Goal: Communication & Community: Participate in discussion

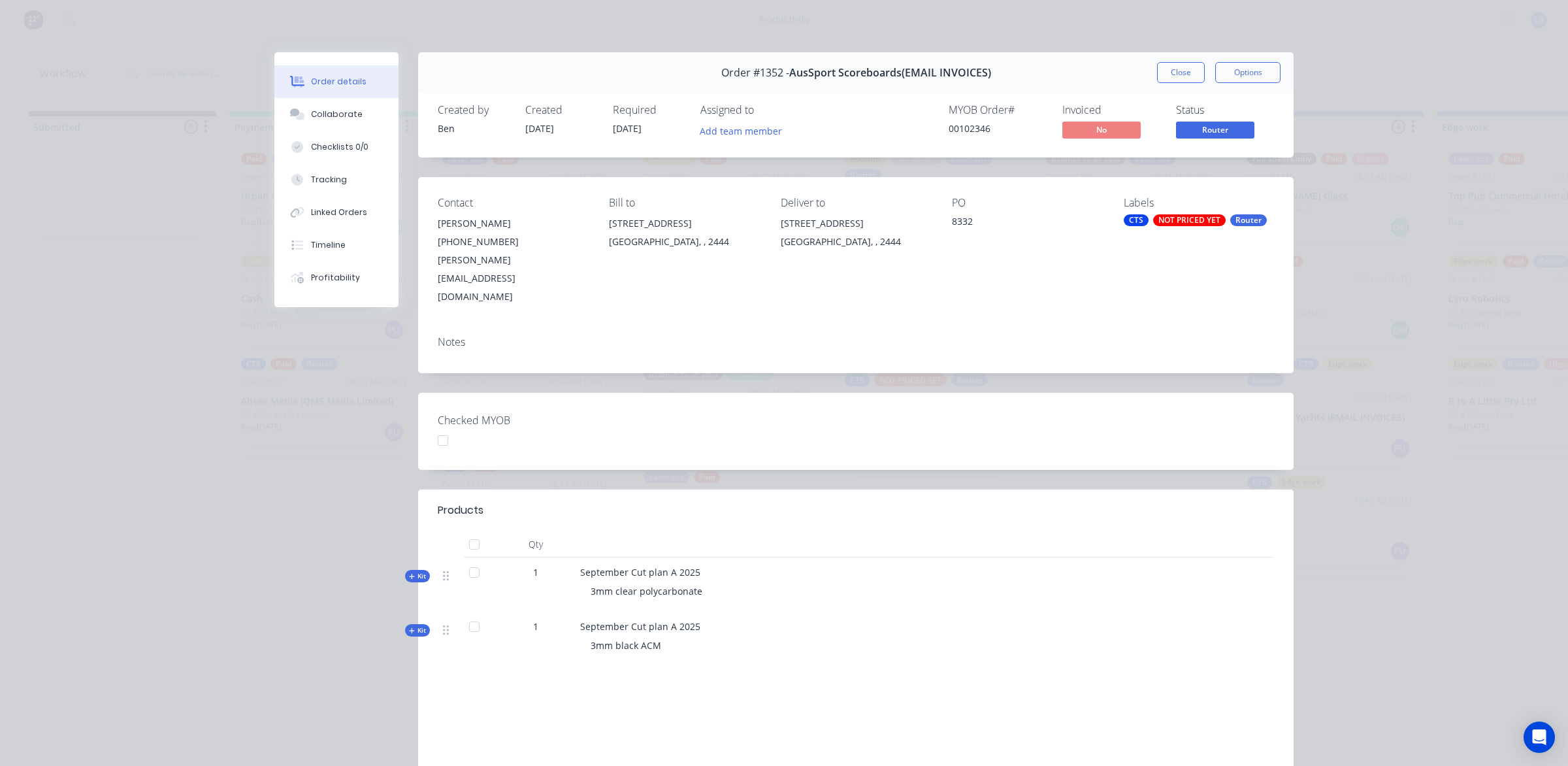
drag, startPoint x: 1167, startPoint y: 73, endPoint x: 808, endPoint y: 73, distance: 359.0
click at [1167, 73] on button "Close" at bounding box center [1181, 72] width 48 height 21
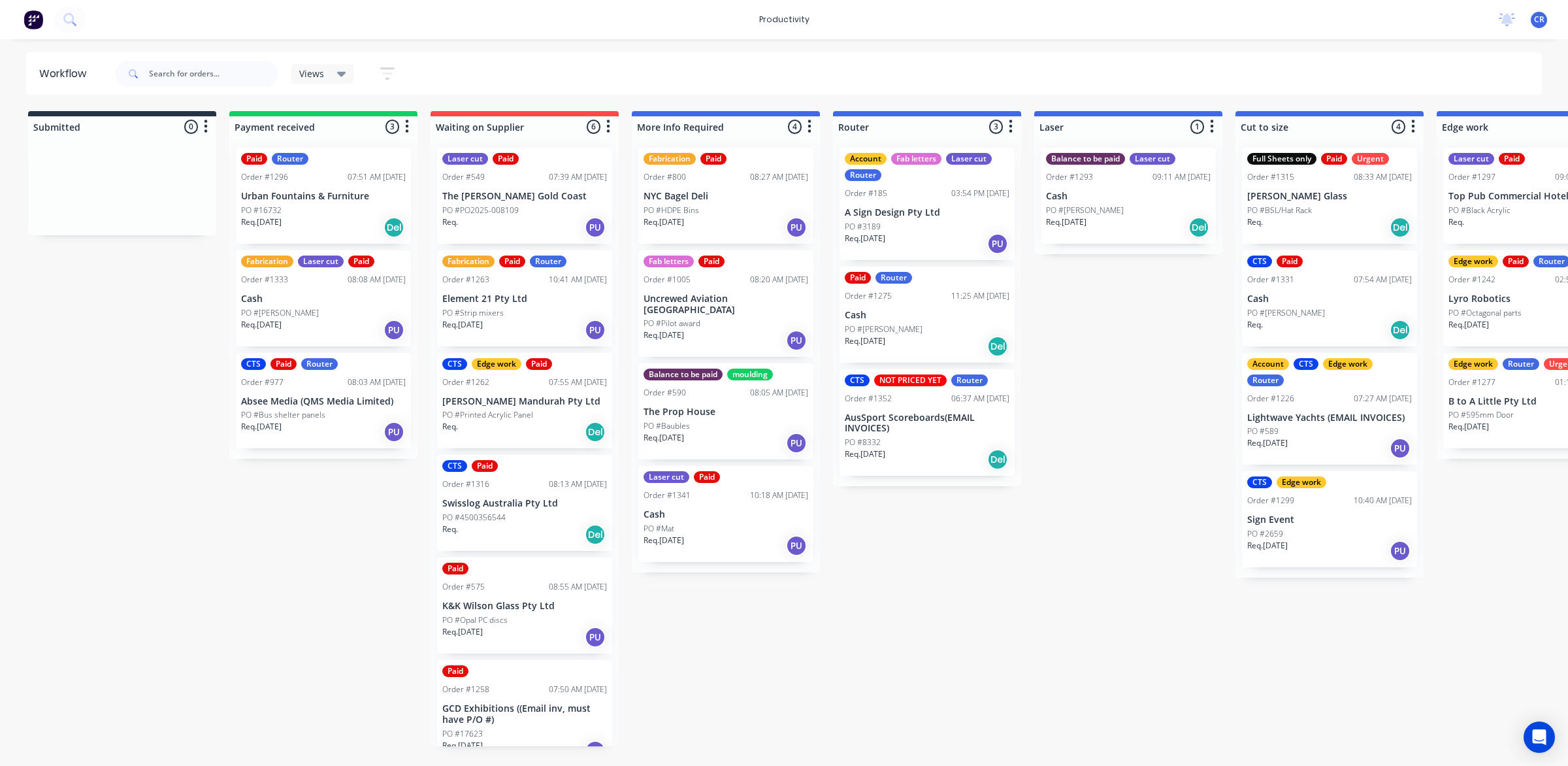
click at [900, 319] on p "Cash" at bounding box center [927, 315] width 165 height 11
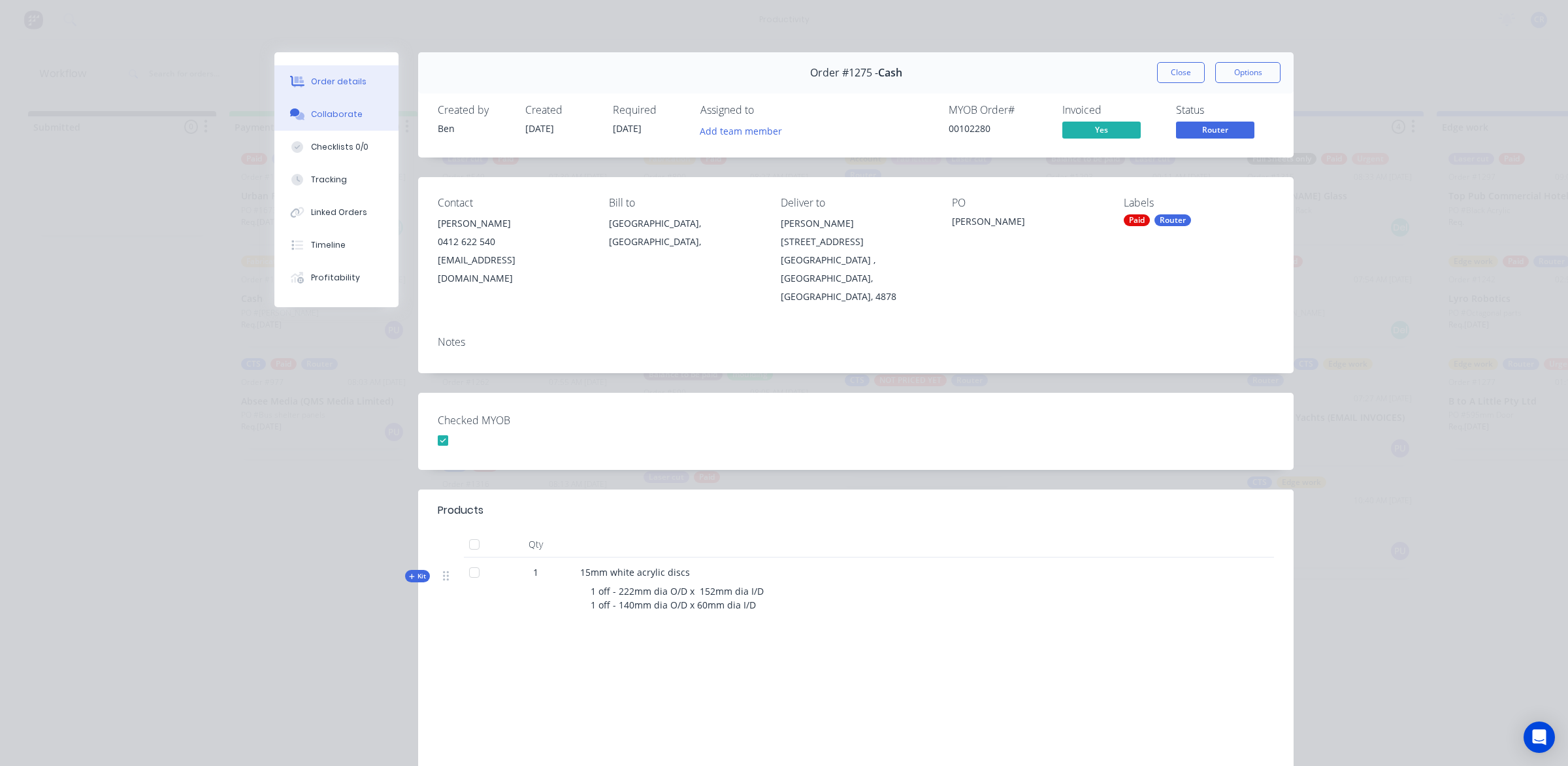
click at [358, 115] on button "Collaborate" at bounding box center [336, 115] width 124 height 33
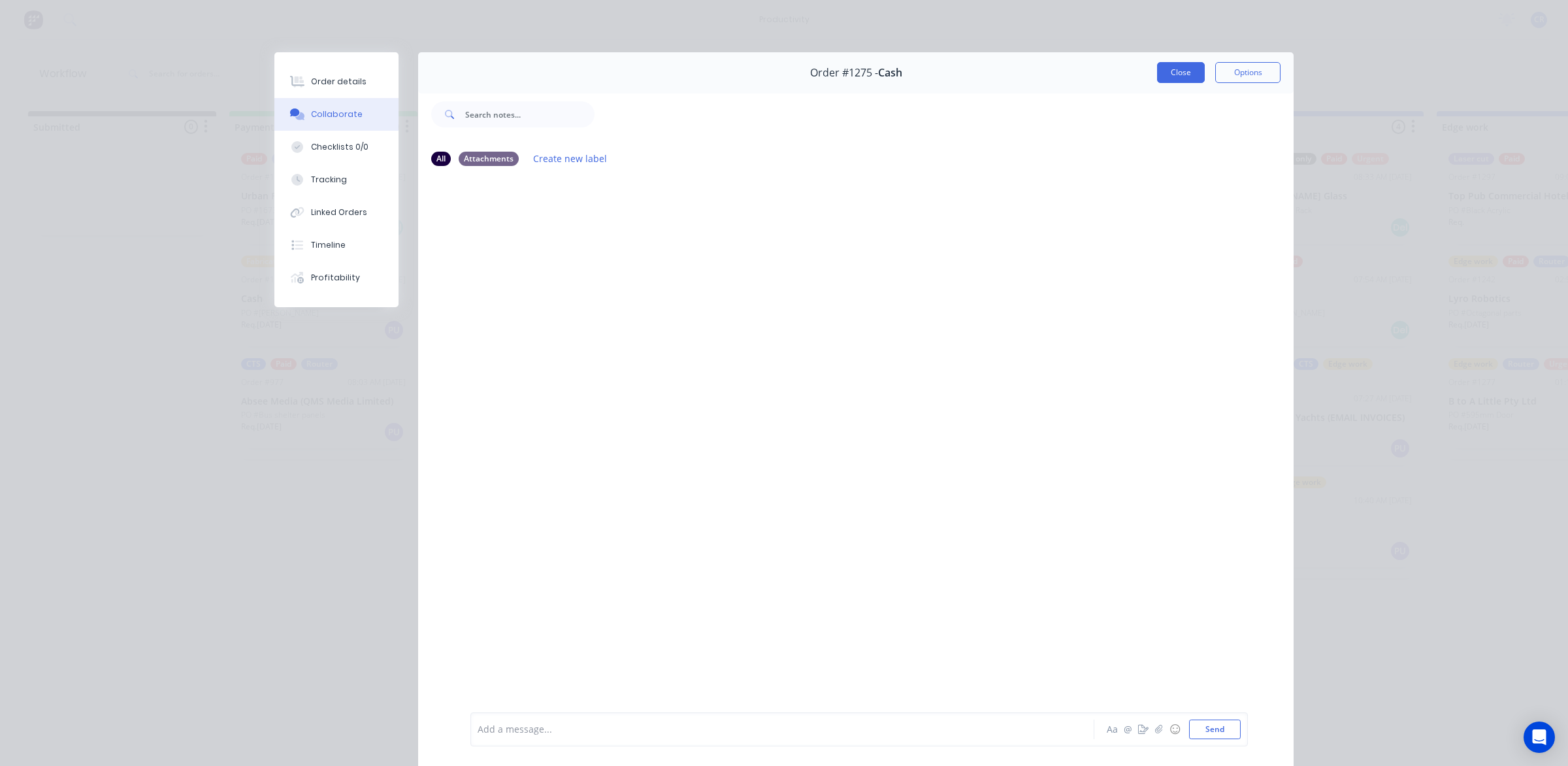
click at [1174, 66] on button "Close" at bounding box center [1181, 72] width 48 height 21
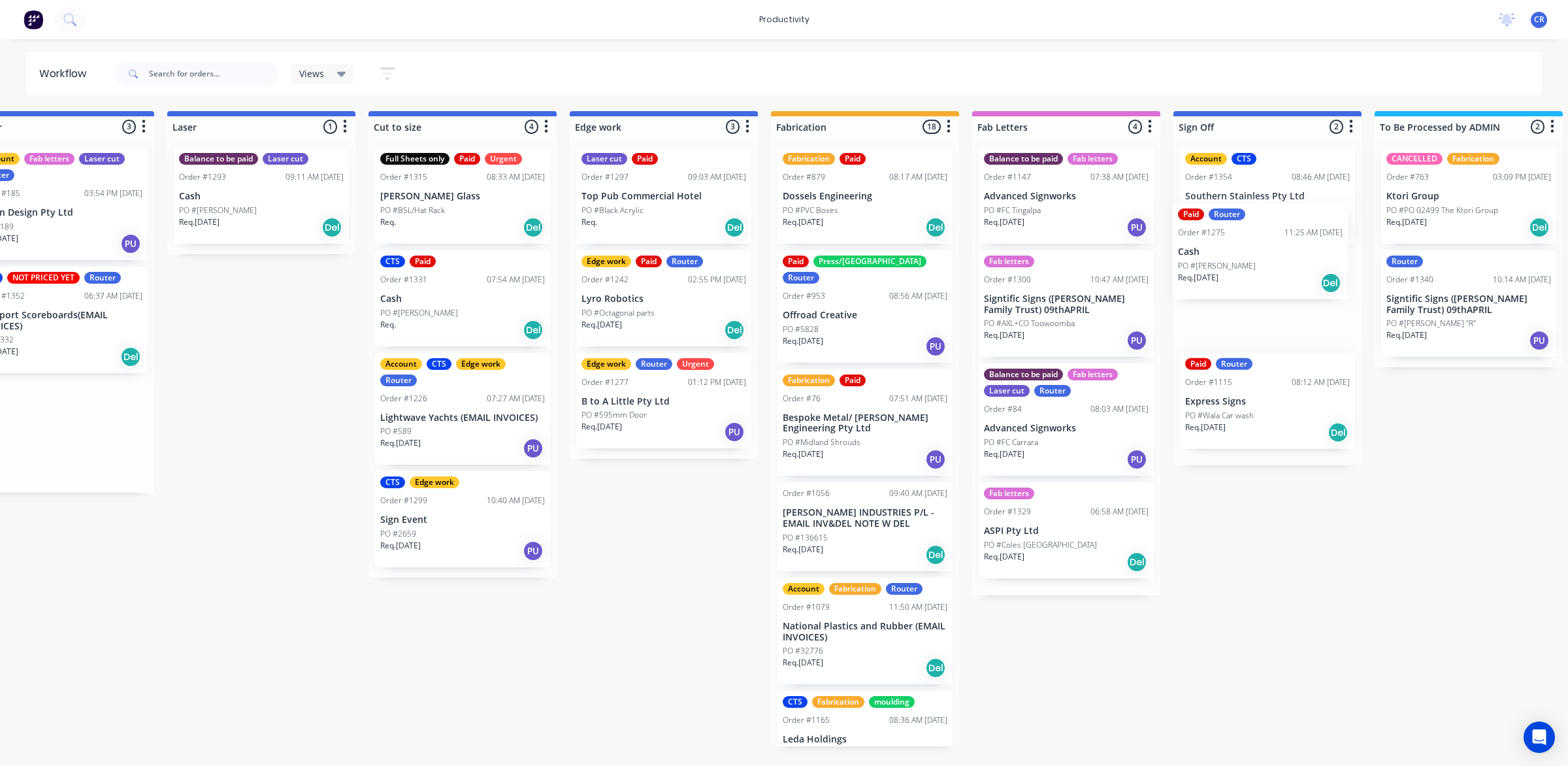
drag, startPoint x: 939, startPoint y: 329, endPoint x: 1278, endPoint y: 266, distance: 344.8
click at [1278, 266] on div "Submitted 0 Sort By Created date Required date Order number Customer name Most …" at bounding box center [686, 429] width 3126 height 636
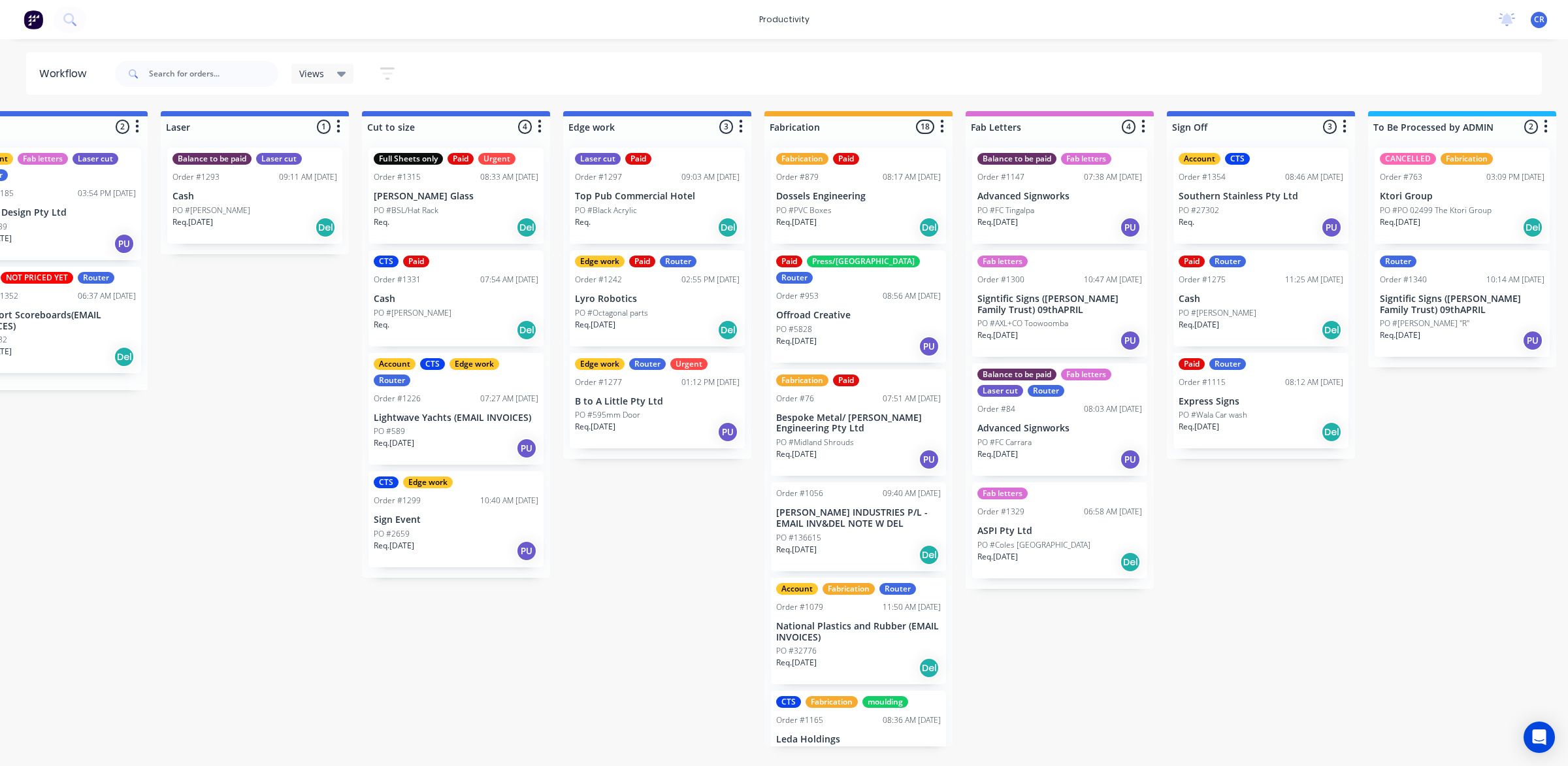
click at [1256, 277] on div "Order #1275 11:25 AM 26/08/25" at bounding box center [1261, 279] width 165 height 12
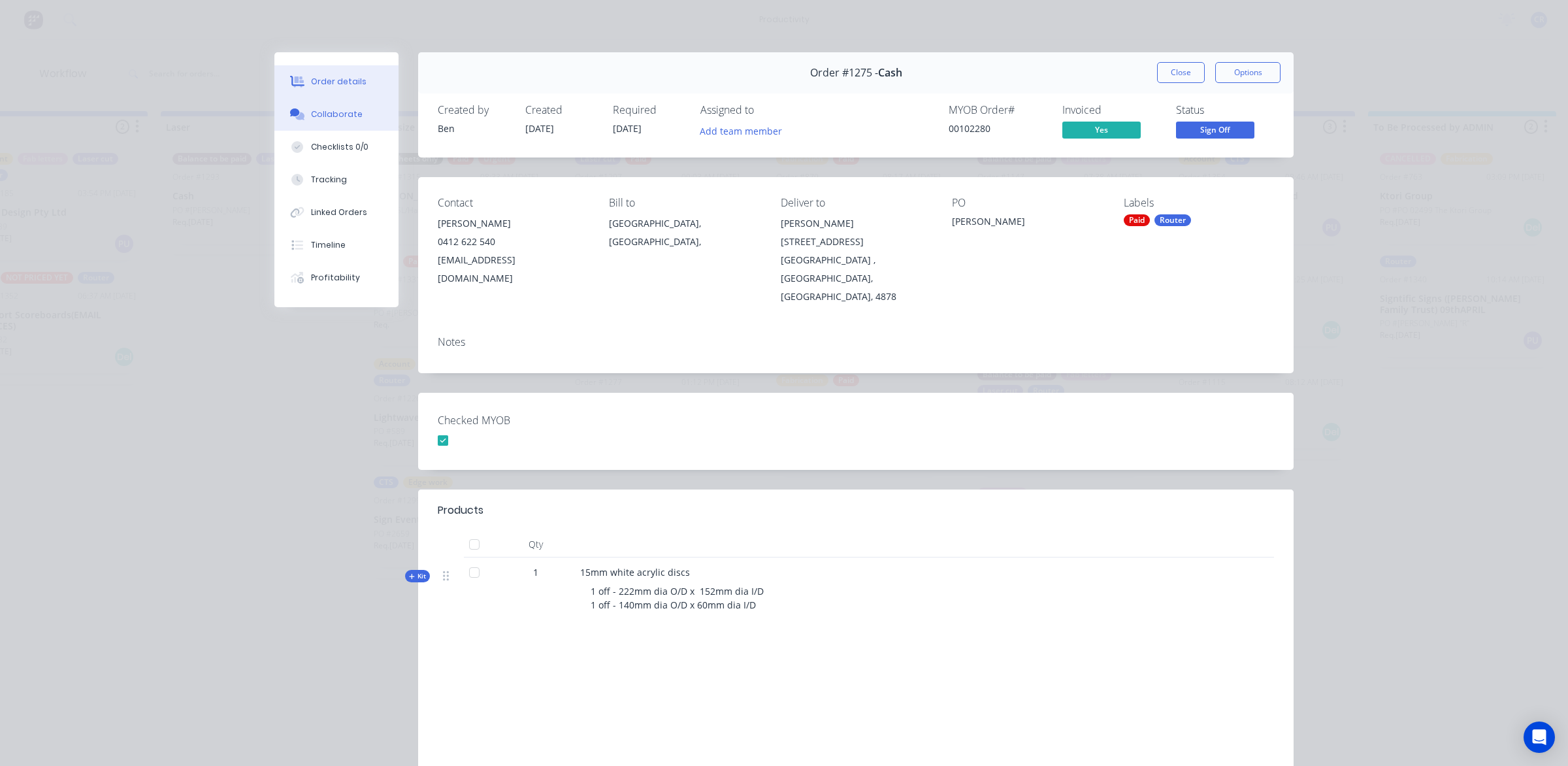
click at [356, 122] on button "Collaborate" at bounding box center [336, 115] width 124 height 33
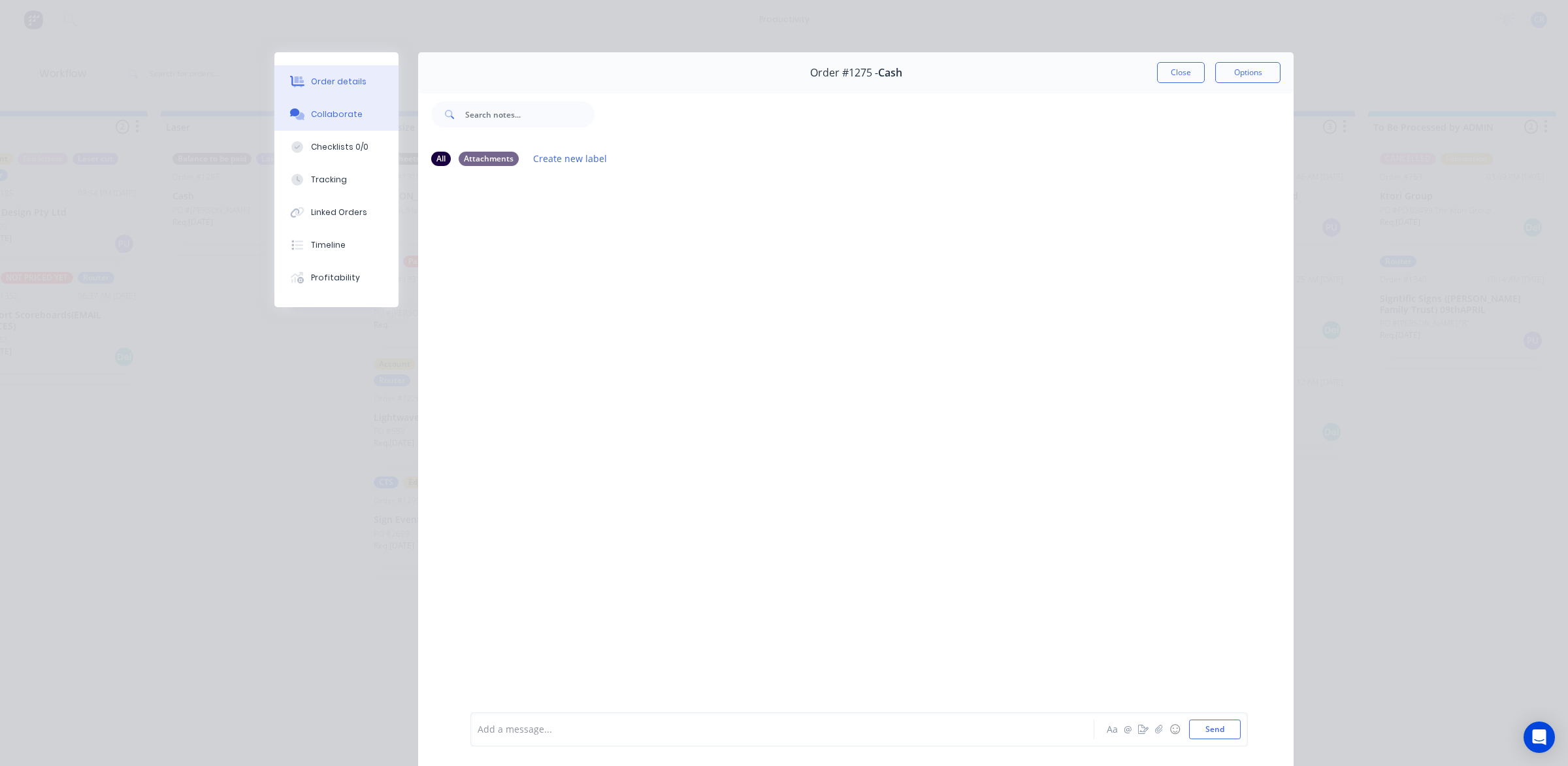
click at [347, 89] on button "Order details" at bounding box center [336, 82] width 124 height 33
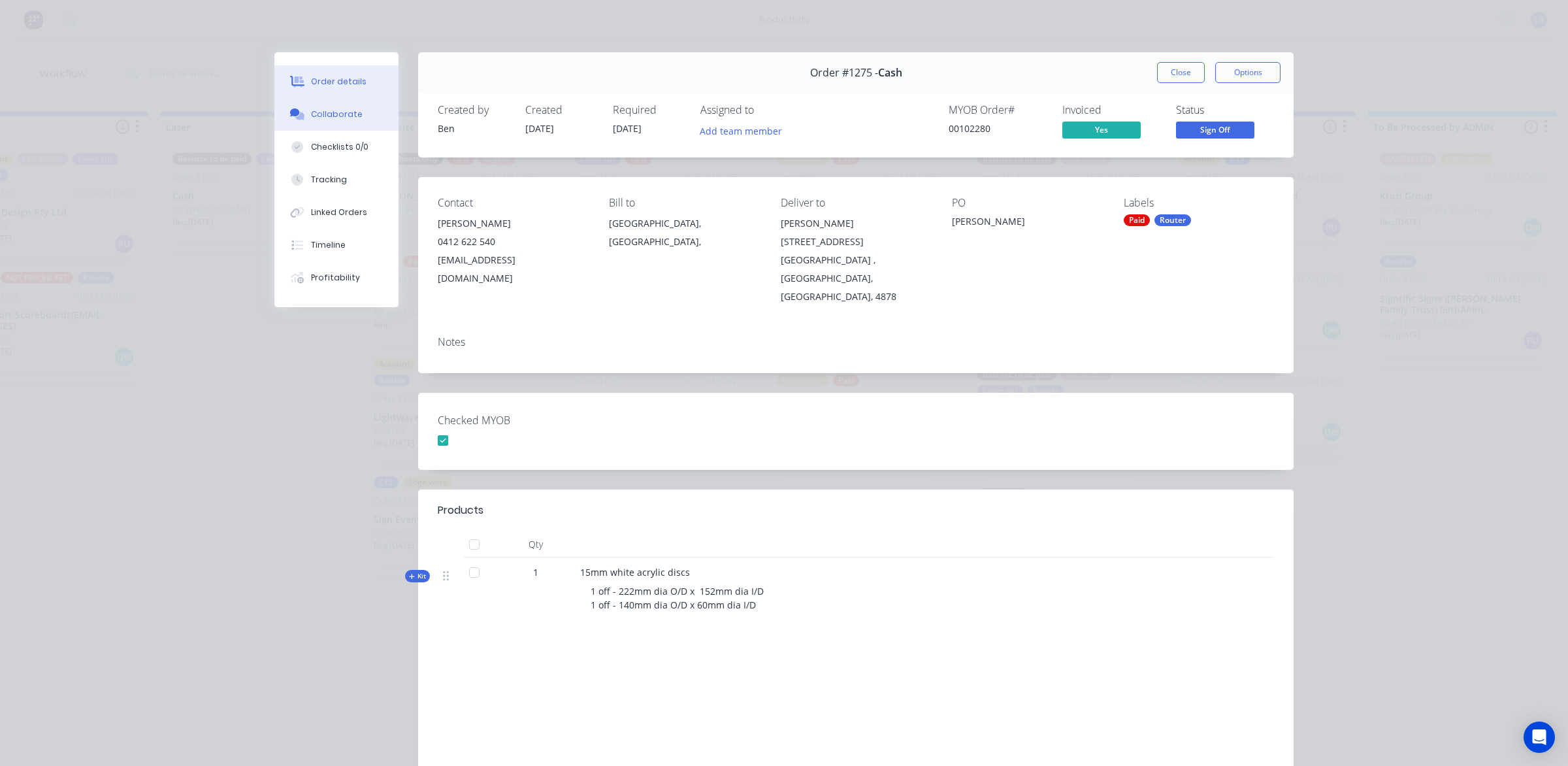
click at [349, 116] on div "Collaborate" at bounding box center [336, 114] width 51 height 12
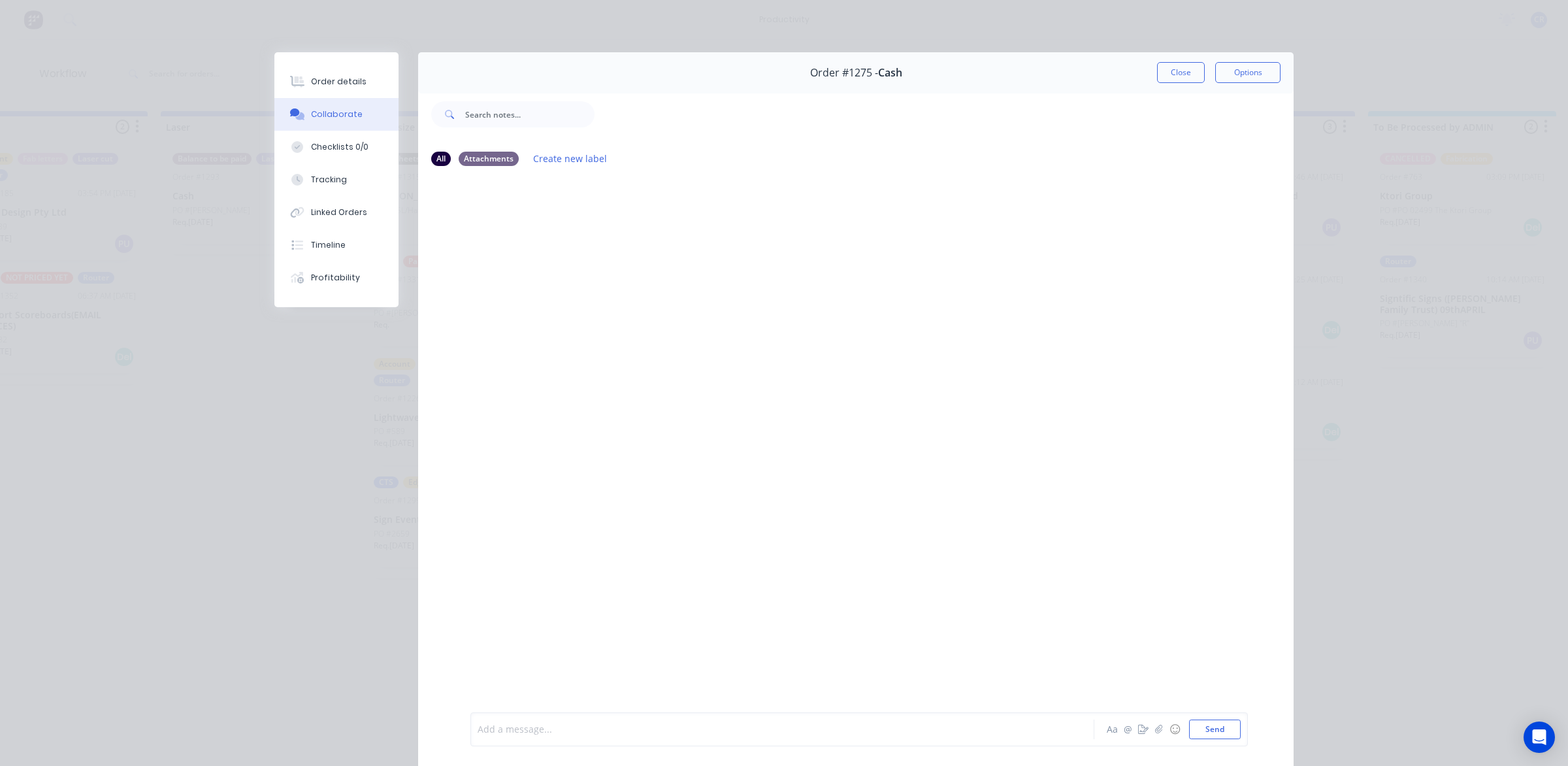
click at [525, 723] on div at bounding box center [764, 730] width 572 height 14
click at [1201, 726] on button "Send" at bounding box center [1215, 729] width 51 height 20
click at [735, 726] on div at bounding box center [764, 730] width 572 height 14
drag, startPoint x: 563, startPoint y: 716, endPoint x: 563, endPoint y: 704, distance: 12.0
click at [553, 723] on div "@[PERSON_NAME]" at bounding box center [764, 730] width 572 height 14
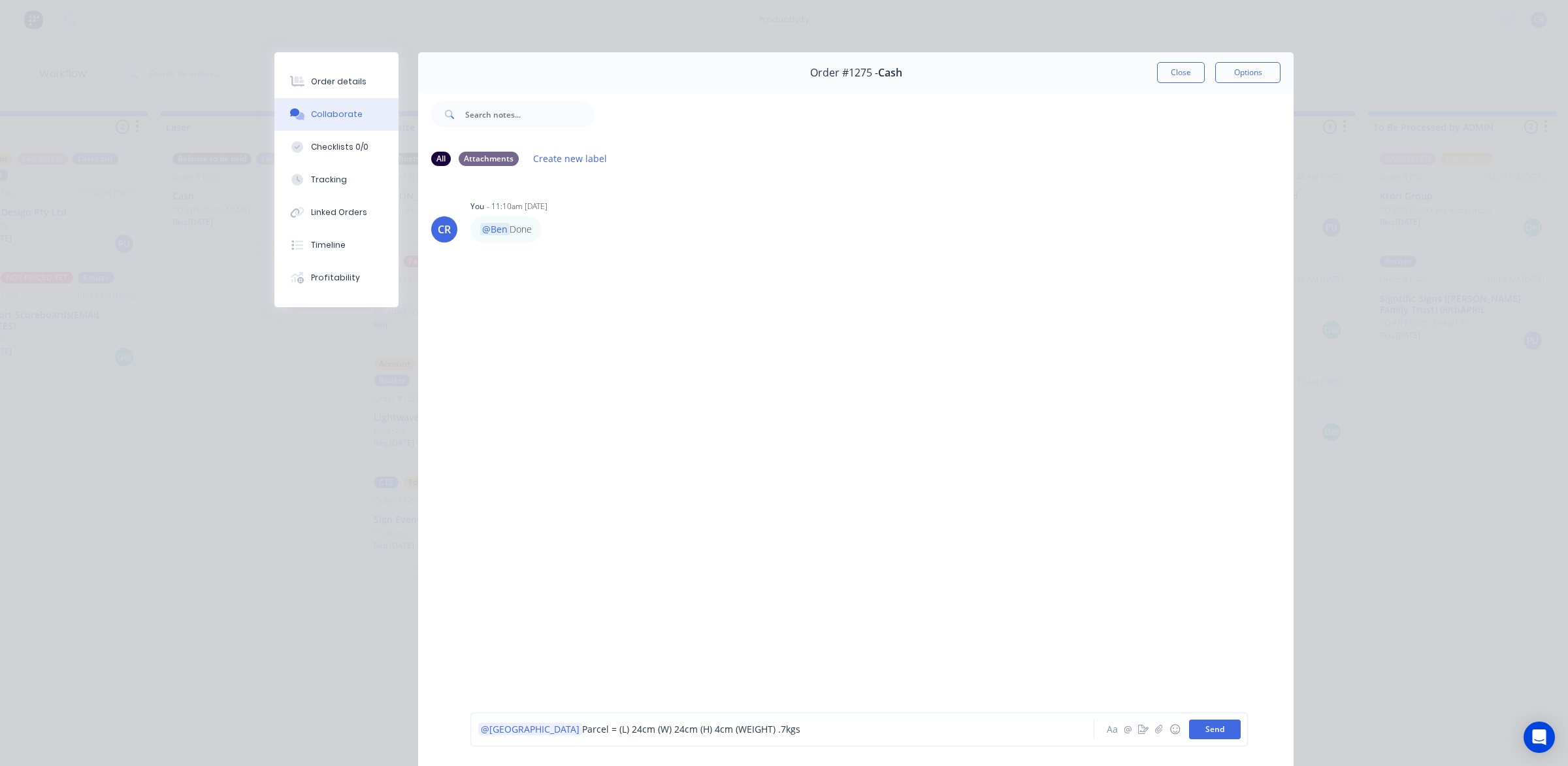
click at [1209, 723] on button "Send" at bounding box center [1215, 729] width 51 height 20
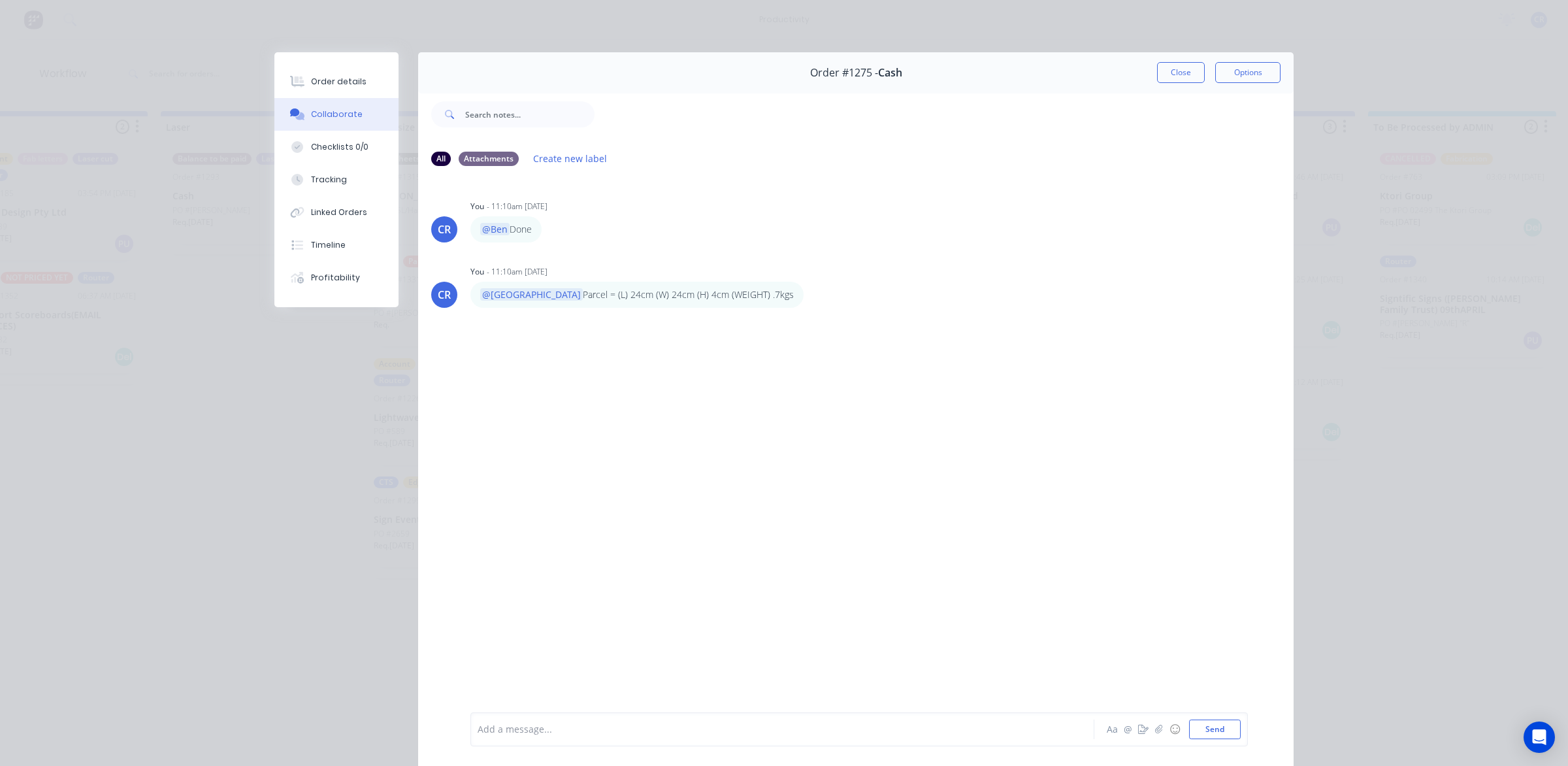
click at [1174, 51] on div "Order details Collaborate Checklists 0/0 Tracking Linked Orders Timeline Profit…" at bounding box center [784, 383] width 1568 height 766
click at [755, 296] on div "@Kimberley Parcel = (L) 24cm (W) 24cm (H) 4cm (WEIGHT) .7kgs Labels Edit Delete" at bounding box center [675, 294] width 408 height 26
click at [810, 297] on button "button" at bounding box center [813, 295] width 5 height 19
click at [1168, 74] on button "Close" at bounding box center [1181, 72] width 48 height 21
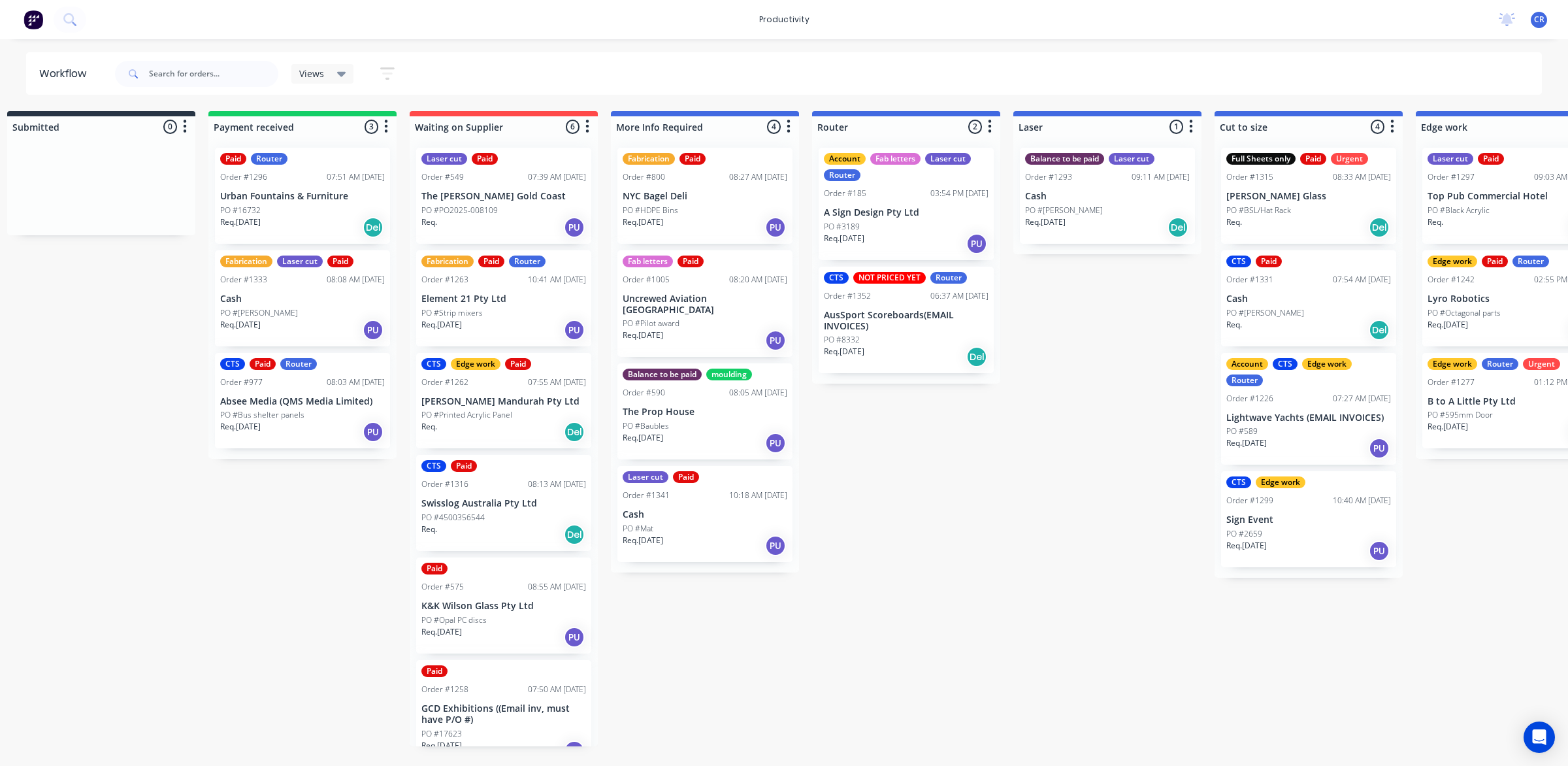
scroll to position [0, 0]
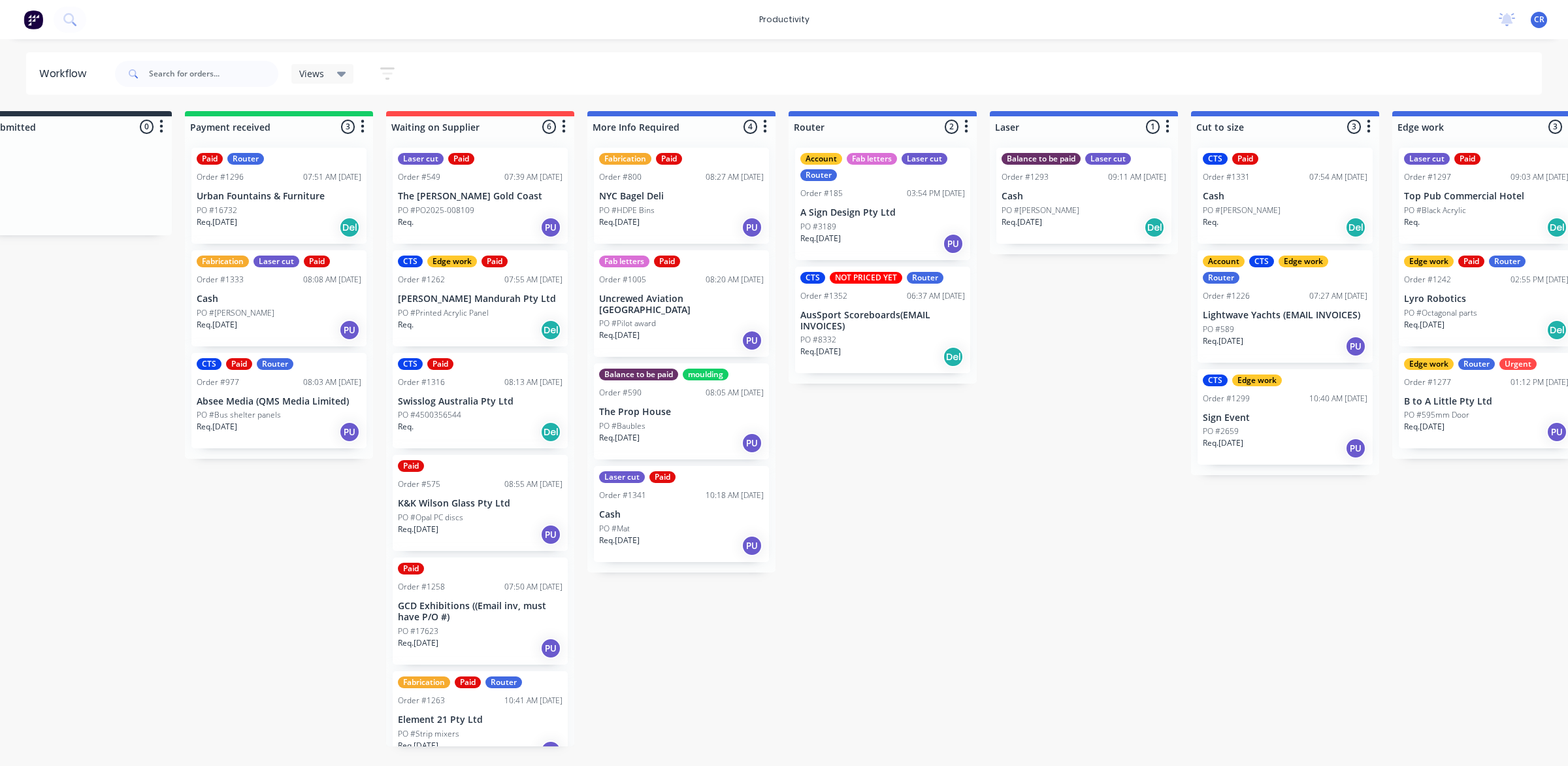
scroll to position [0, 82]
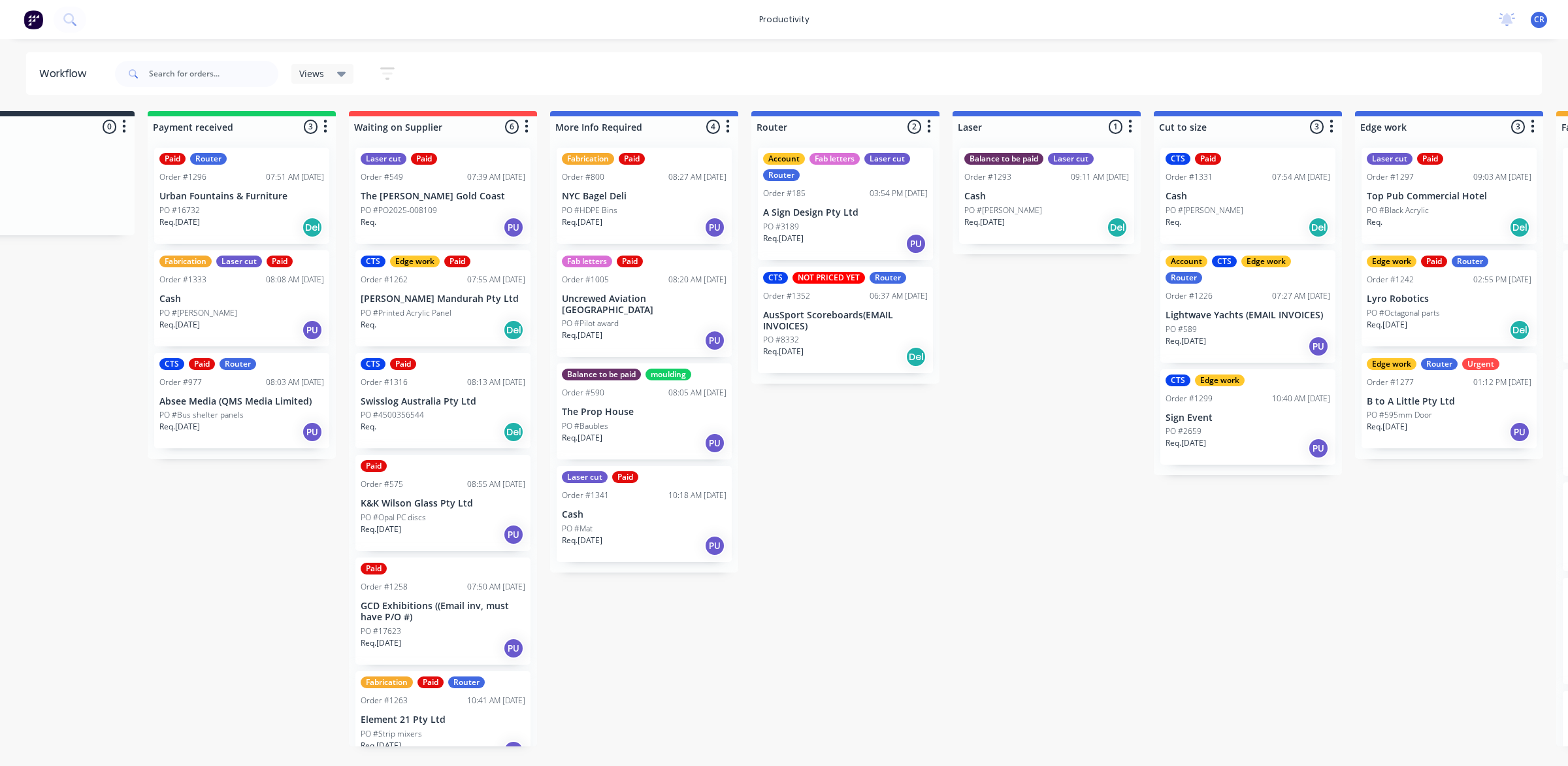
click at [1464, 314] on div "PO #Octagonal parts" at bounding box center [1449, 313] width 165 height 12
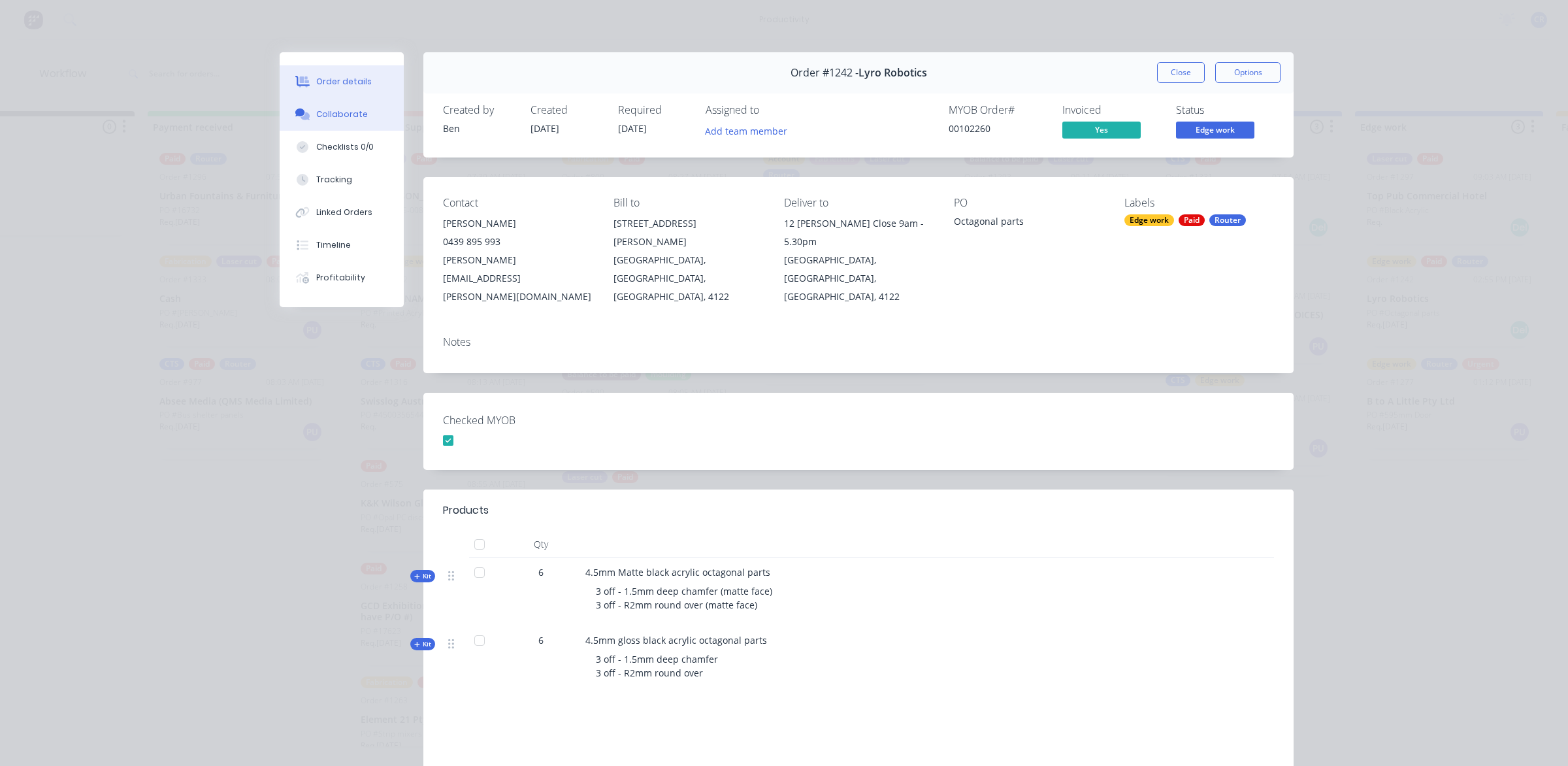
click at [323, 115] on div "Collaborate" at bounding box center [342, 114] width 51 height 12
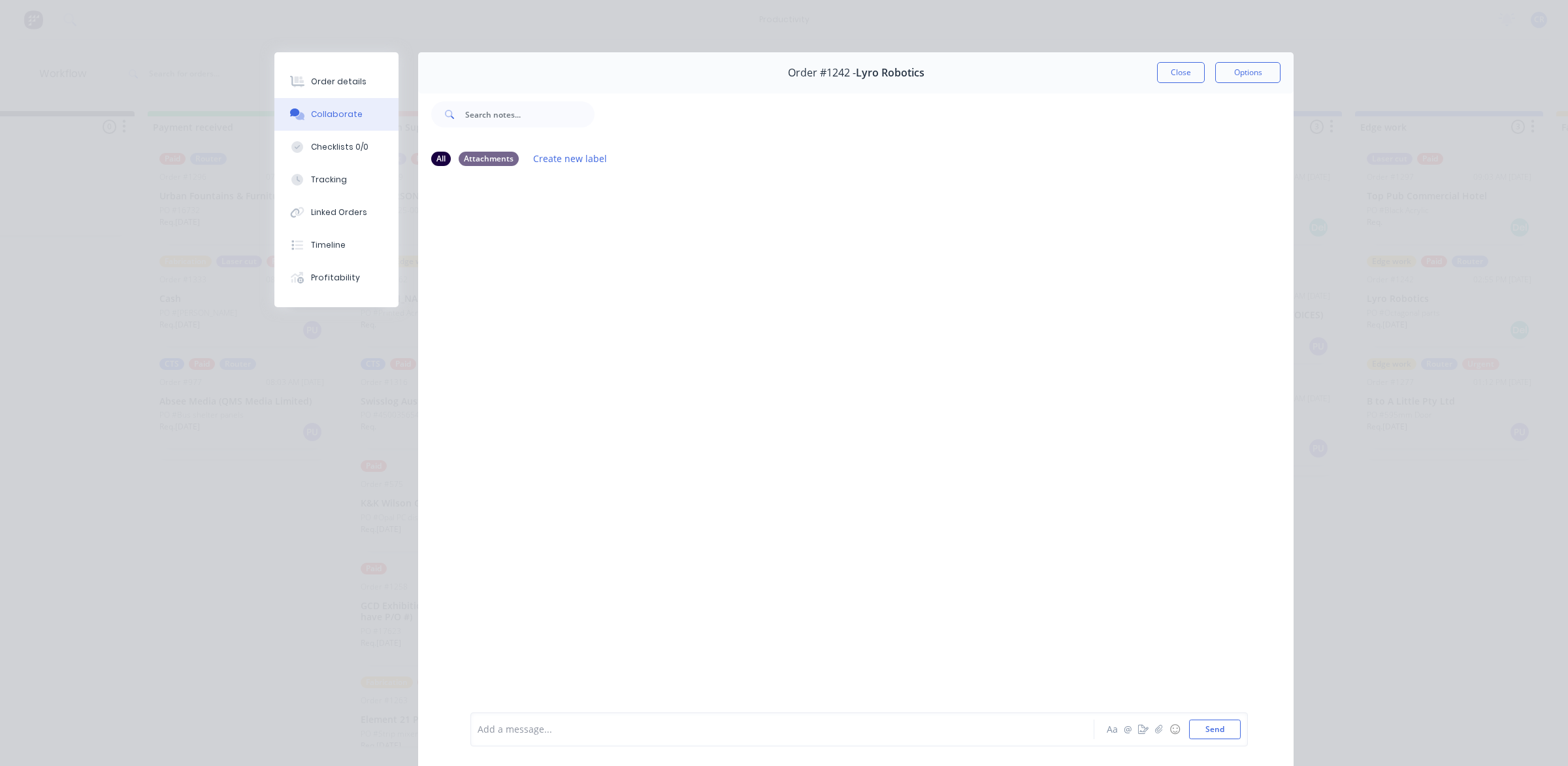
click at [602, 729] on div at bounding box center [764, 730] width 572 height 14
click at [1204, 726] on button "Send" at bounding box center [1215, 729] width 51 height 20
click at [873, 735] on div at bounding box center [764, 730] width 572 height 14
click at [1214, 726] on button "Send" at bounding box center [1215, 729] width 51 height 20
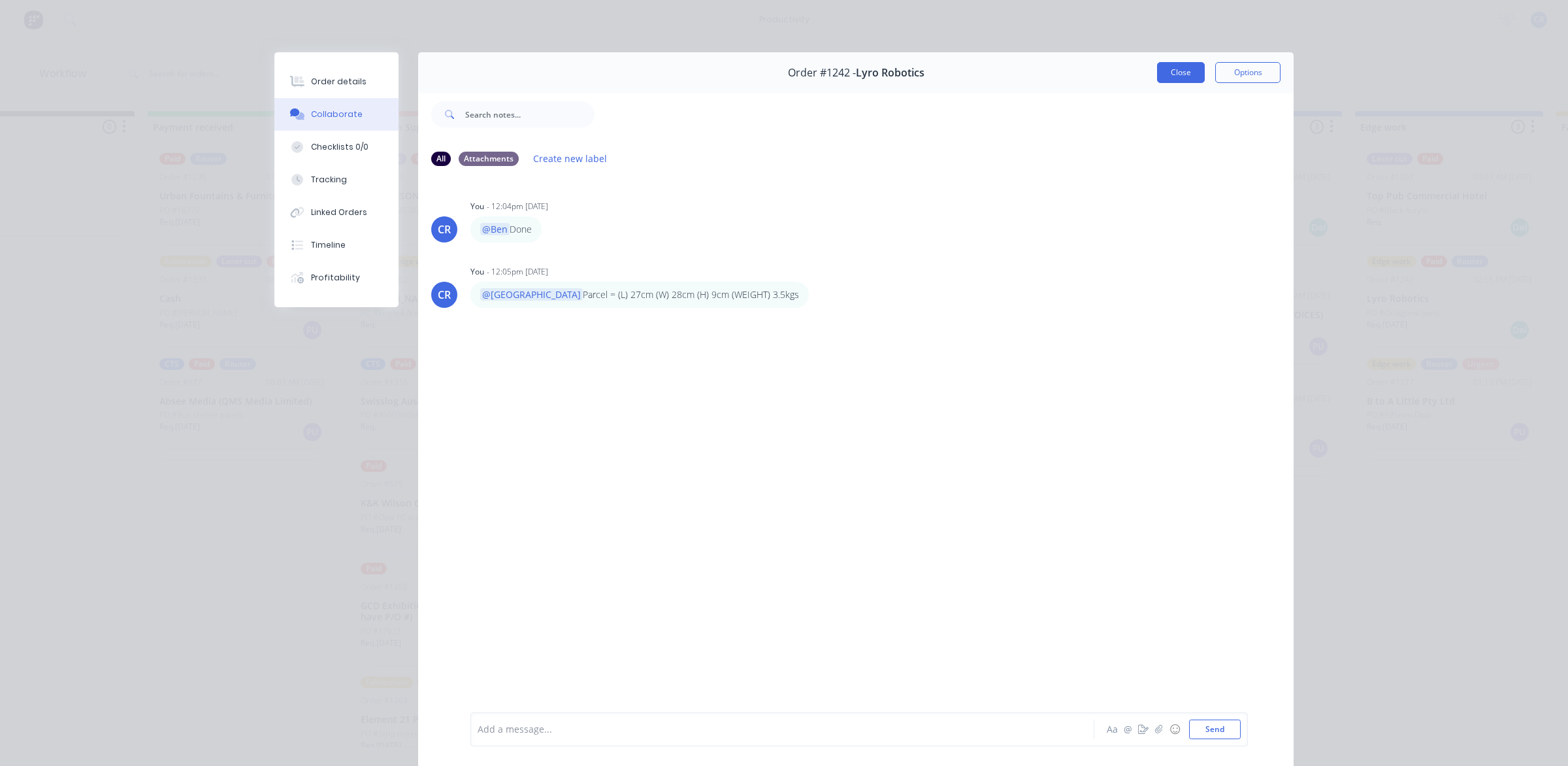
click at [1177, 76] on button "Close" at bounding box center [1181, 72] width 48 height 21
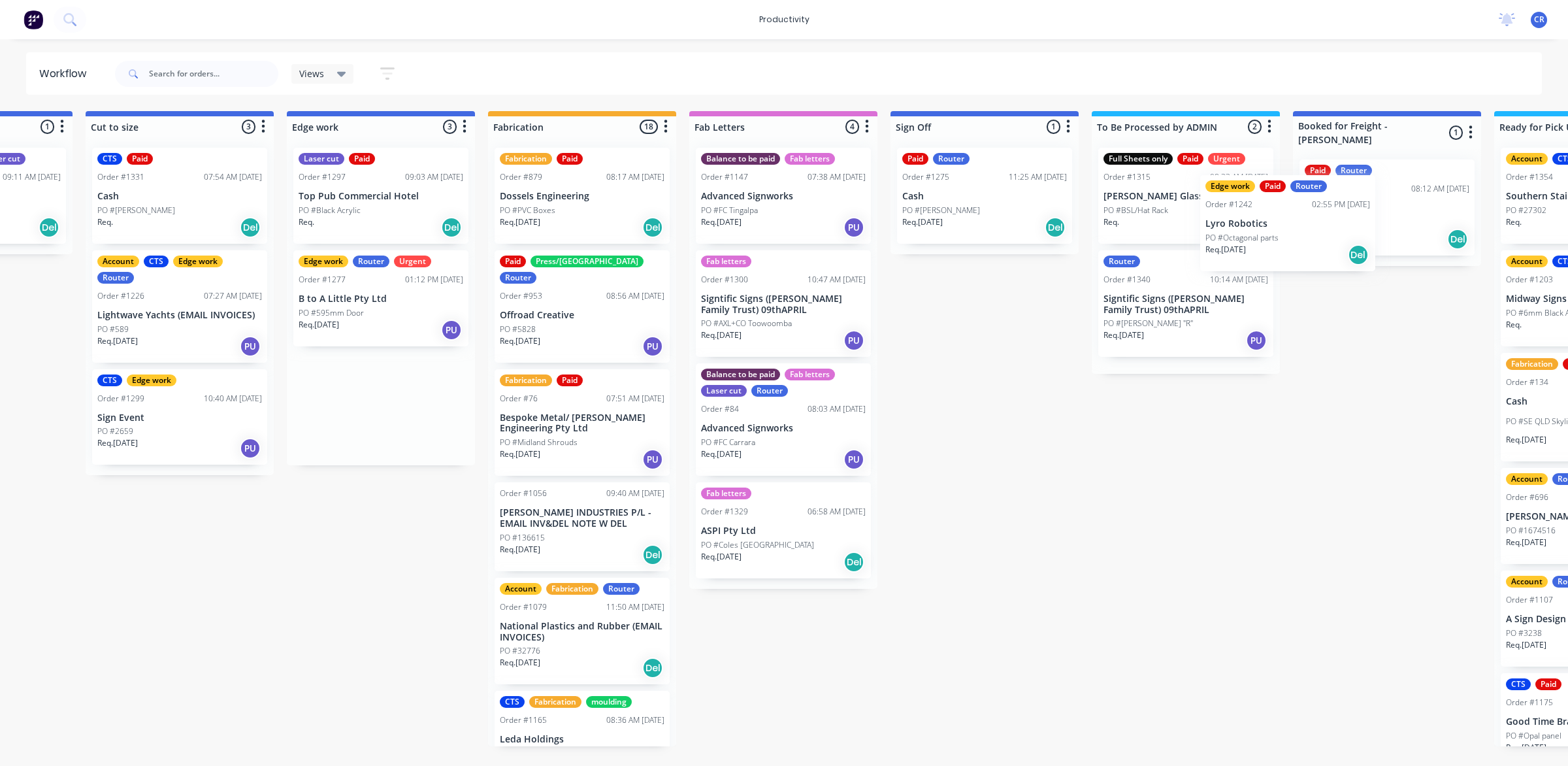
scroll to position [0, 1161]
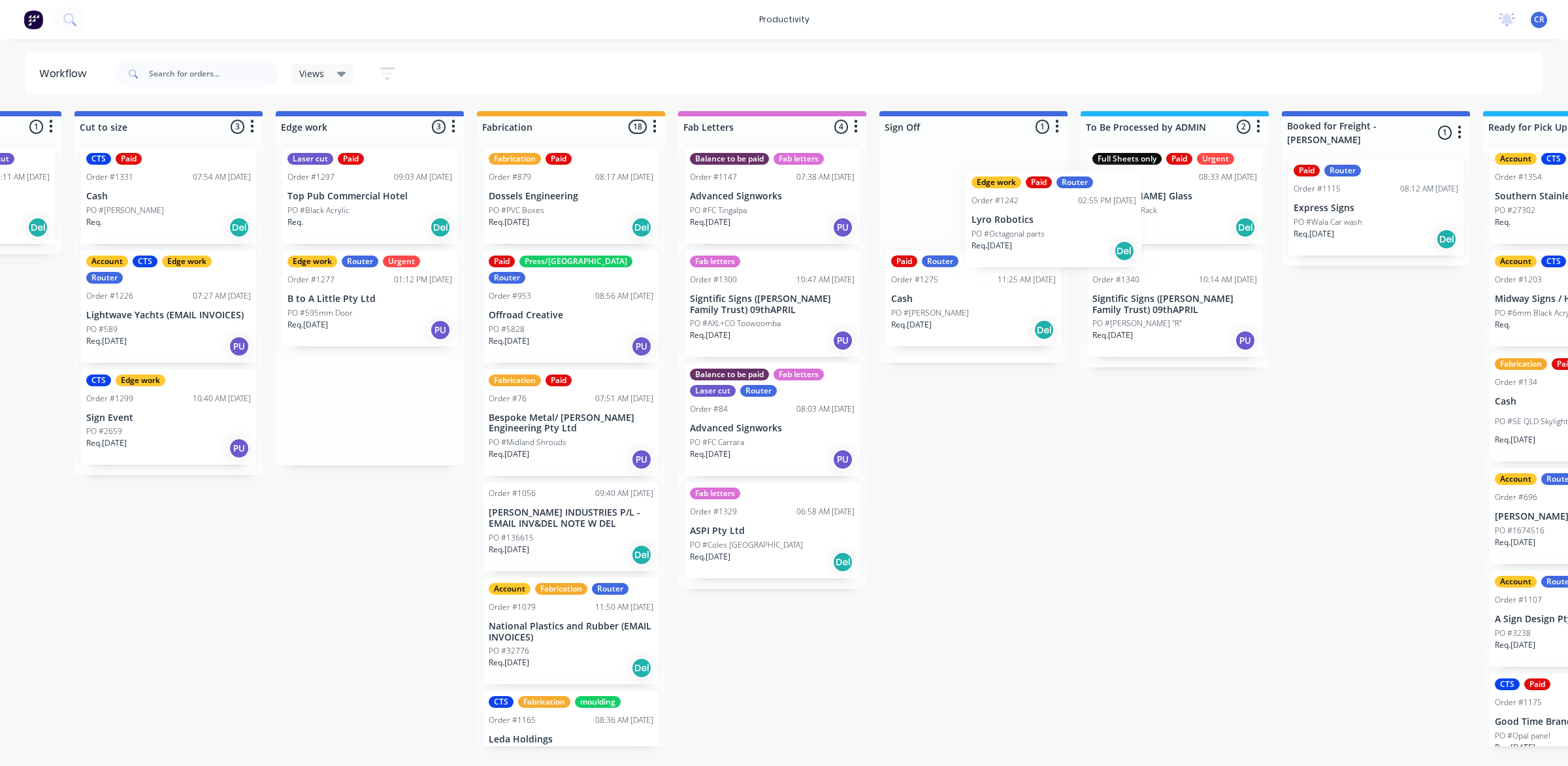
drag, startPoint x: 1412, startPoint y: 309, endPoint x: 930, endPoint y: 230, distance: 488.4
click at [930, 230] on div "Submitted 0 Sort By Created date Required date Order number Customer name Most …" at bounding box center [393, 429] width 3126 height 636
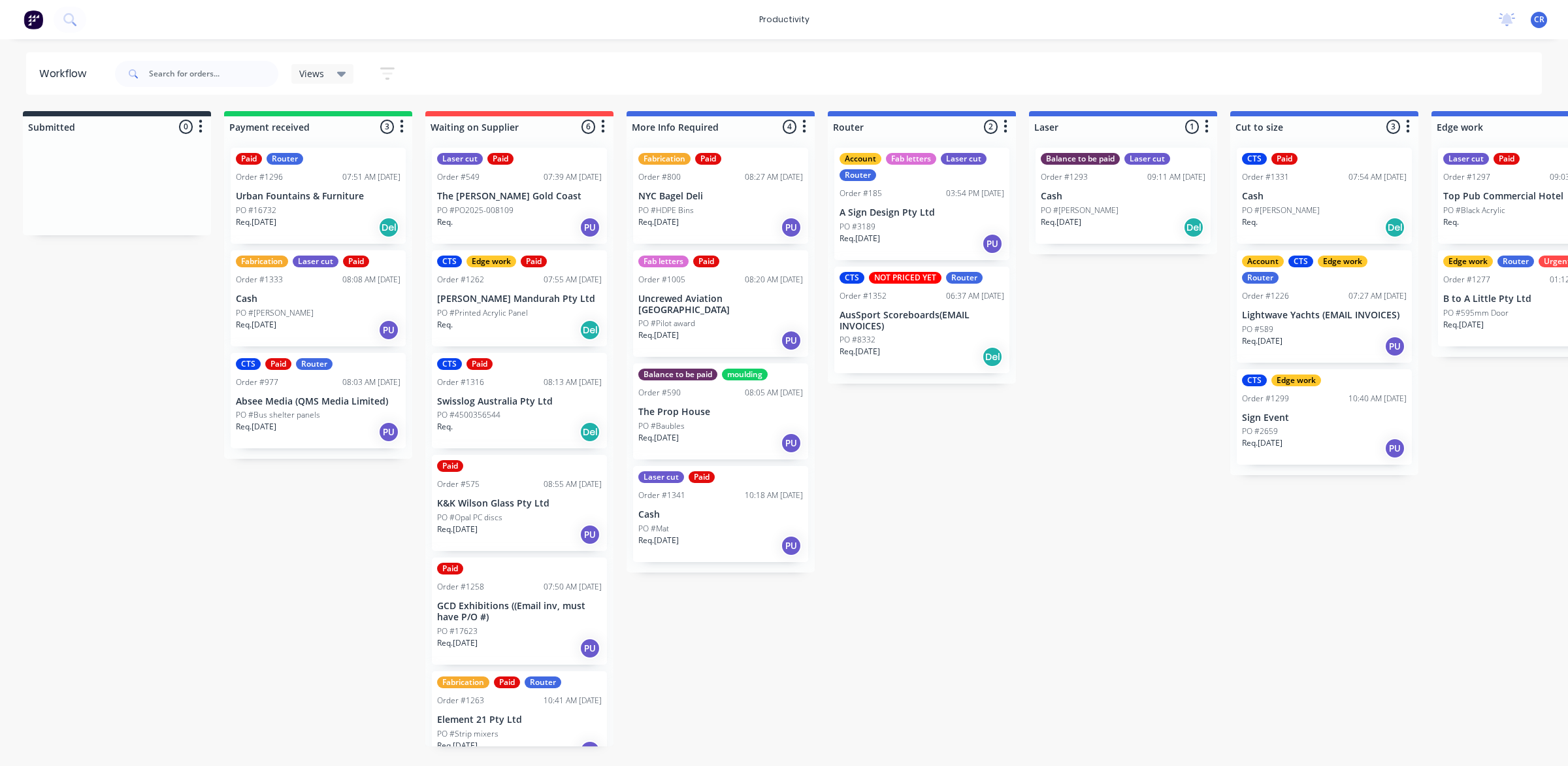
scroll to position [0, 0]
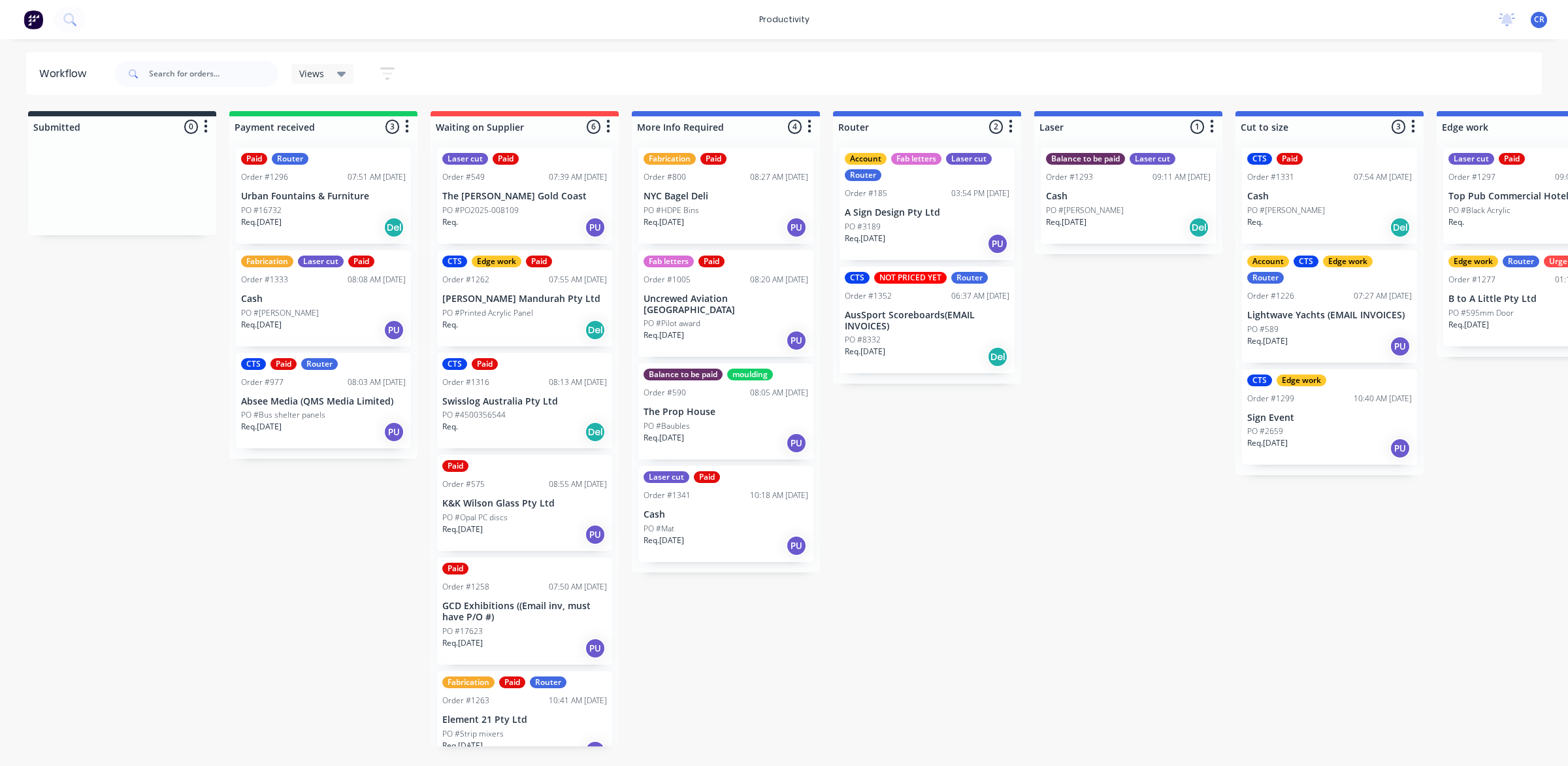
click at [992, 472] on div "Submitted 0 Sort By Created date Required date Order number Customer name Most …" at bounding box center [1554, 429] width 3126 height 636
click at [1566, 251] on div "Edge work Router Urgent Order #1277 01:12 PM [DATE] B to A Little Pty Ltd PO #5…" at bounding box center [1530, 299] width 175 height 96
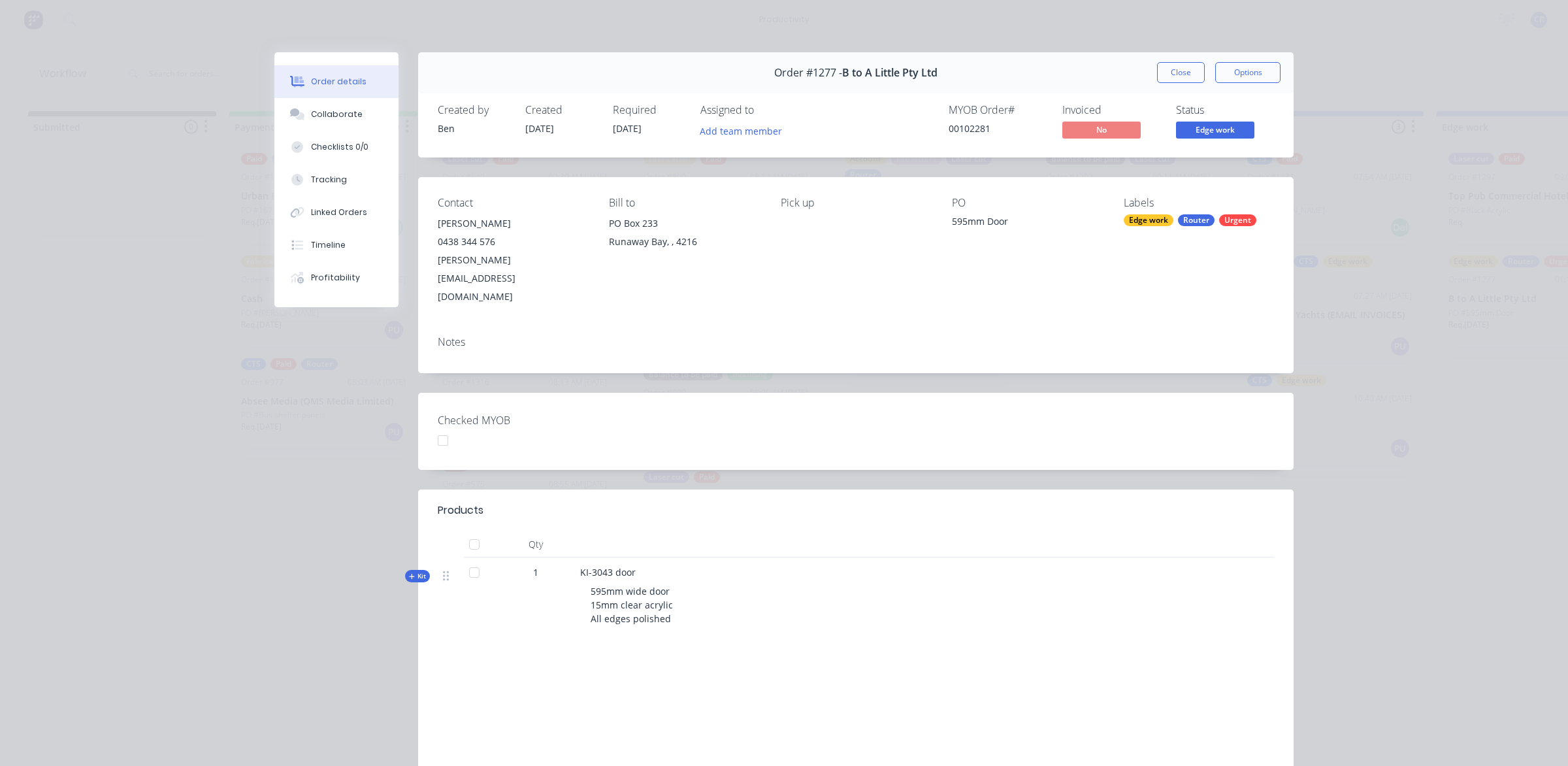
click at [1186, 71] on button "Close" at bounding box center [1181, 72] width 48 height 21
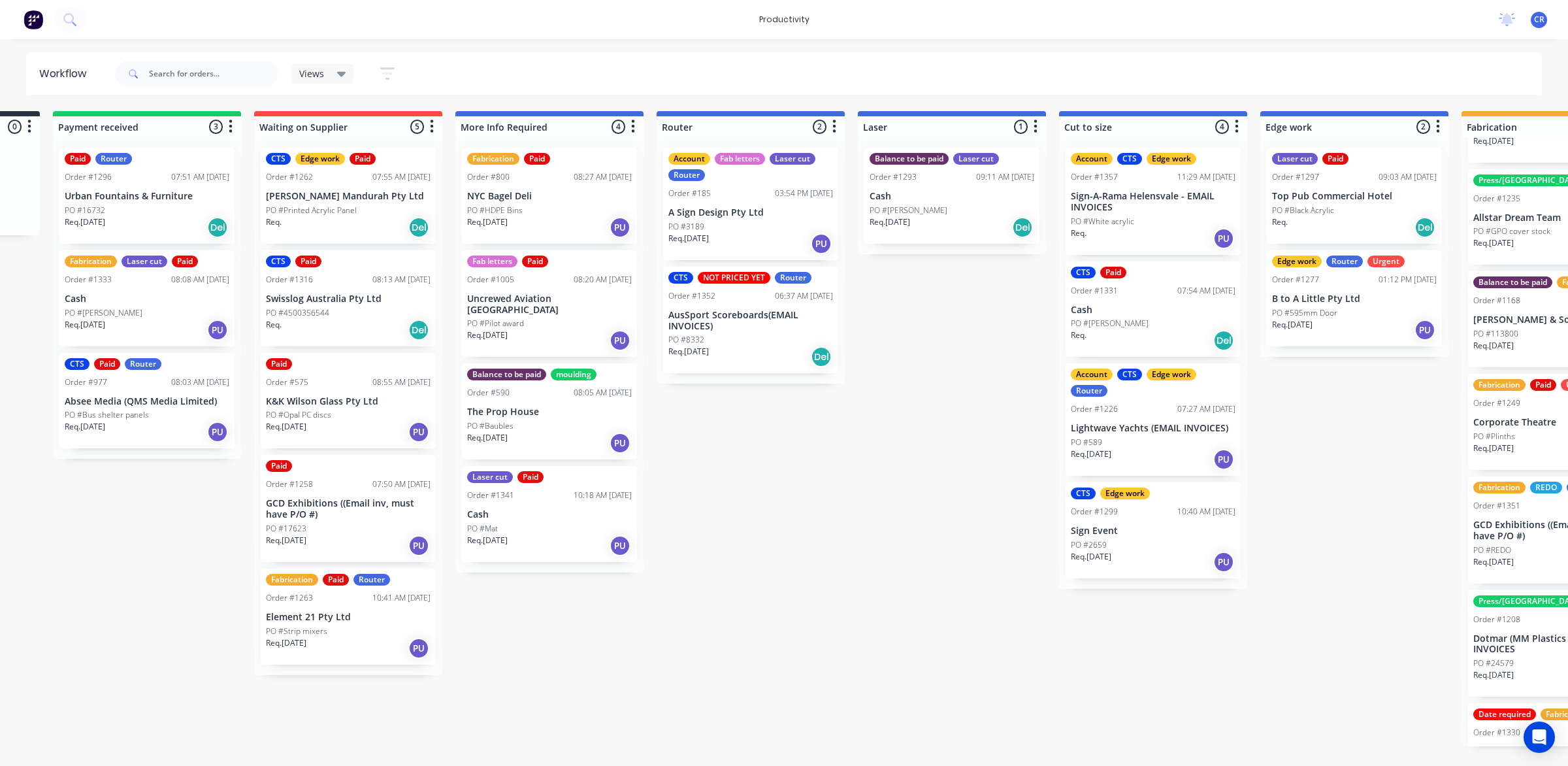
scroll to position [0, 170]
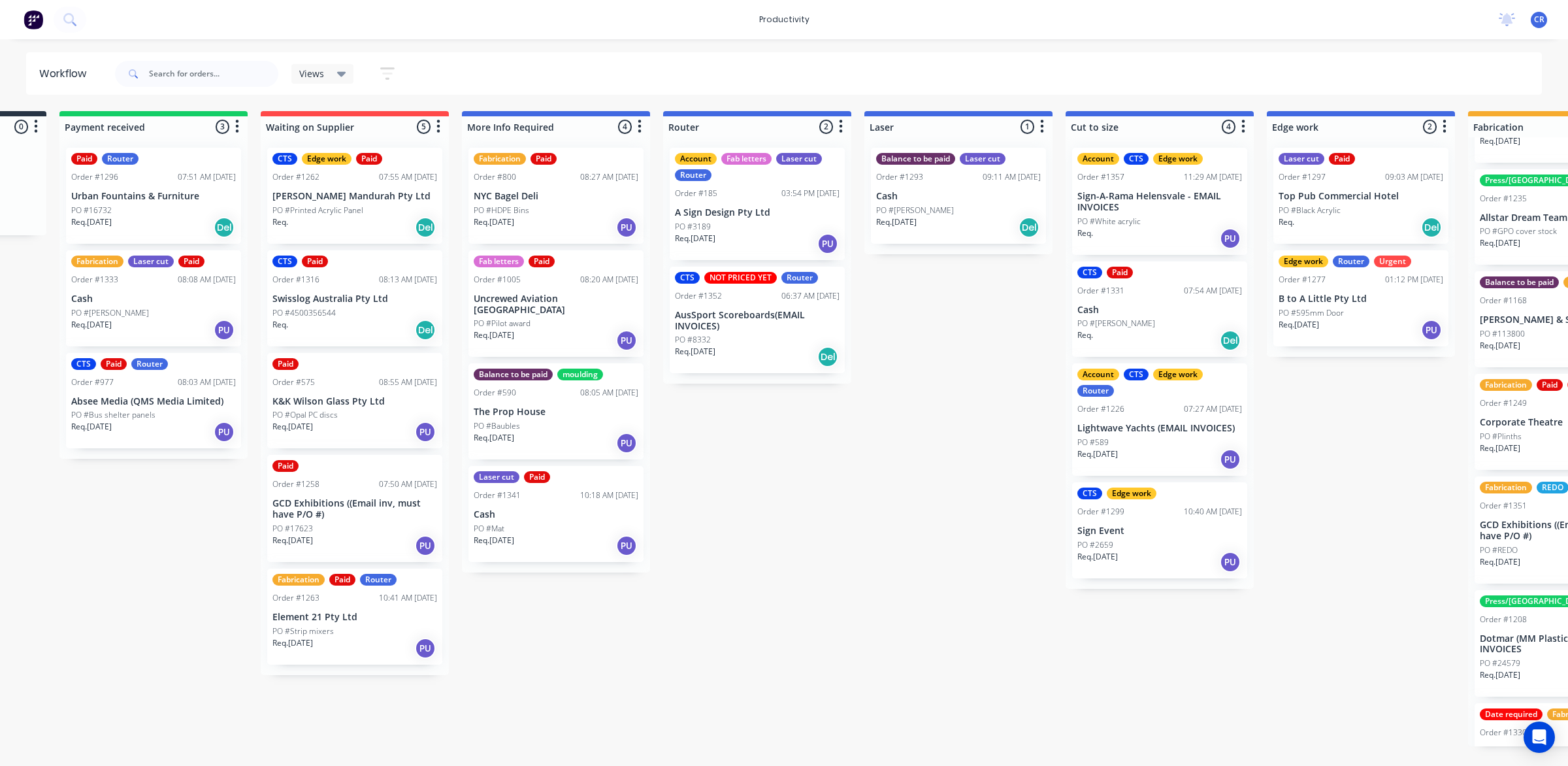
click at [760, 213] on p "A Sign Design Pty Ltd" at bounding box center [758, 213] width 165 height 11
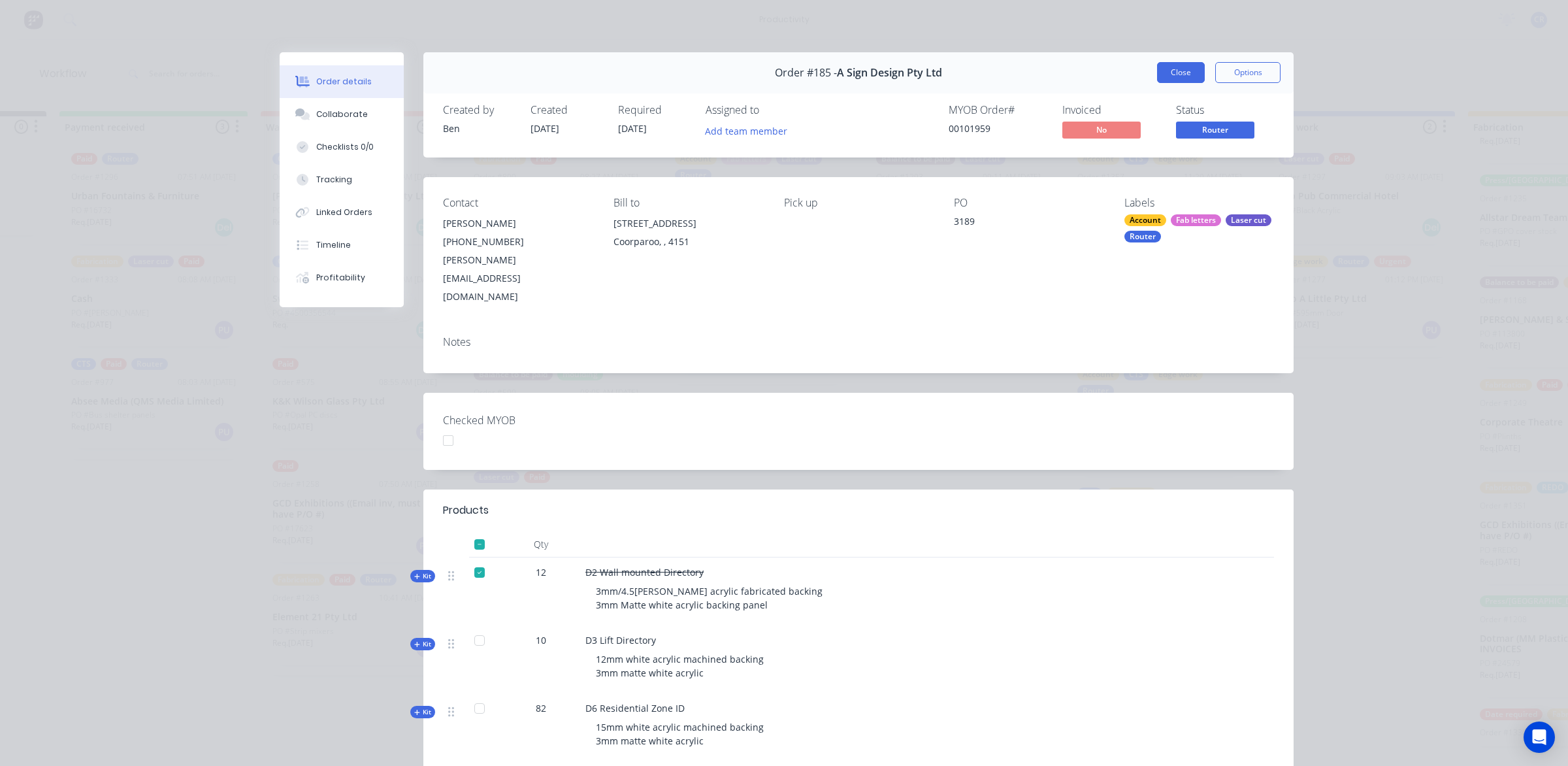
click at [1169, 71] on button "Close" at bounding box center [1181, 72] width 48 height 21
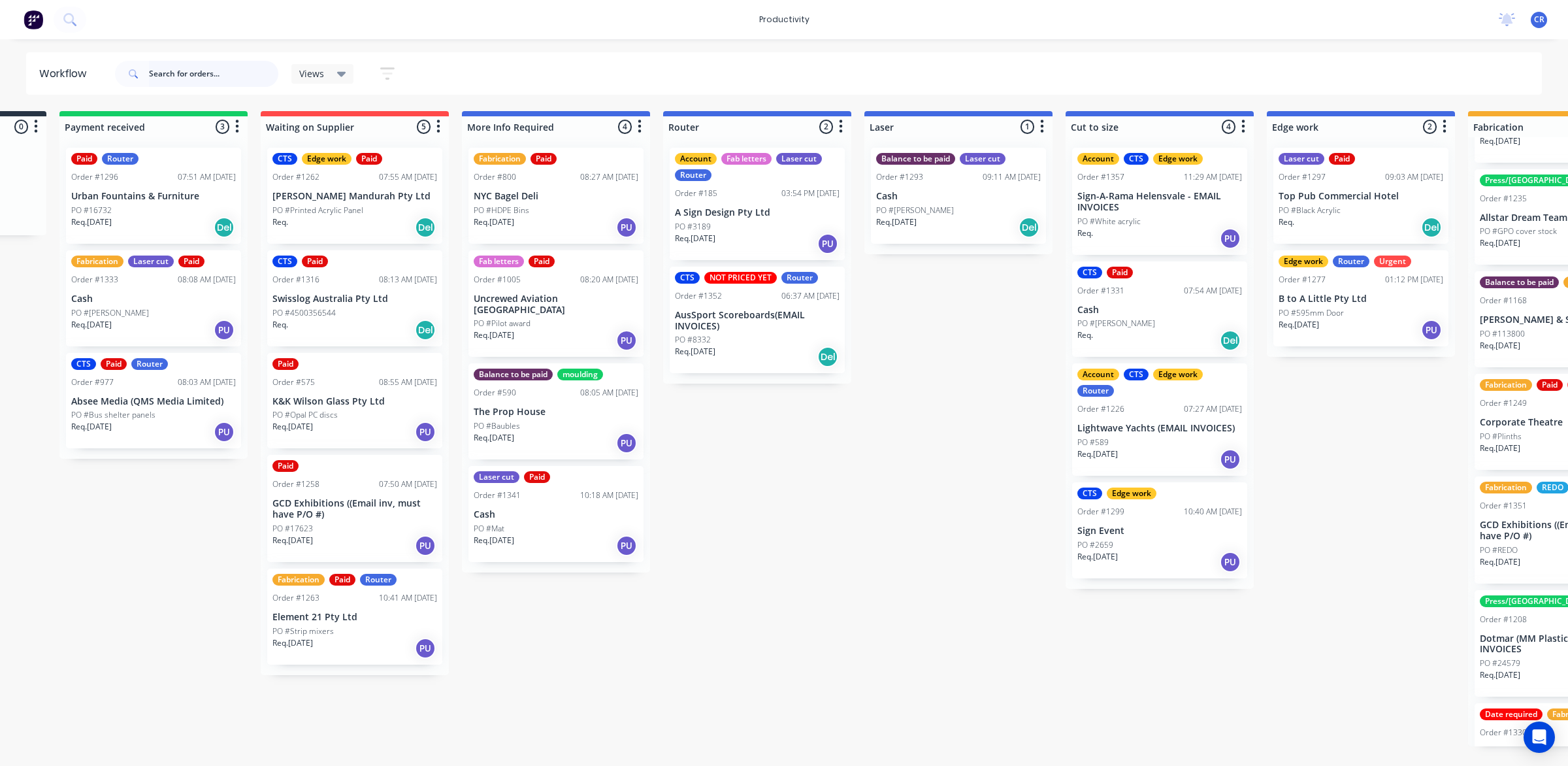
click at [255, 77] on input "text" at bounding box center [213, 74] width 130 height 26
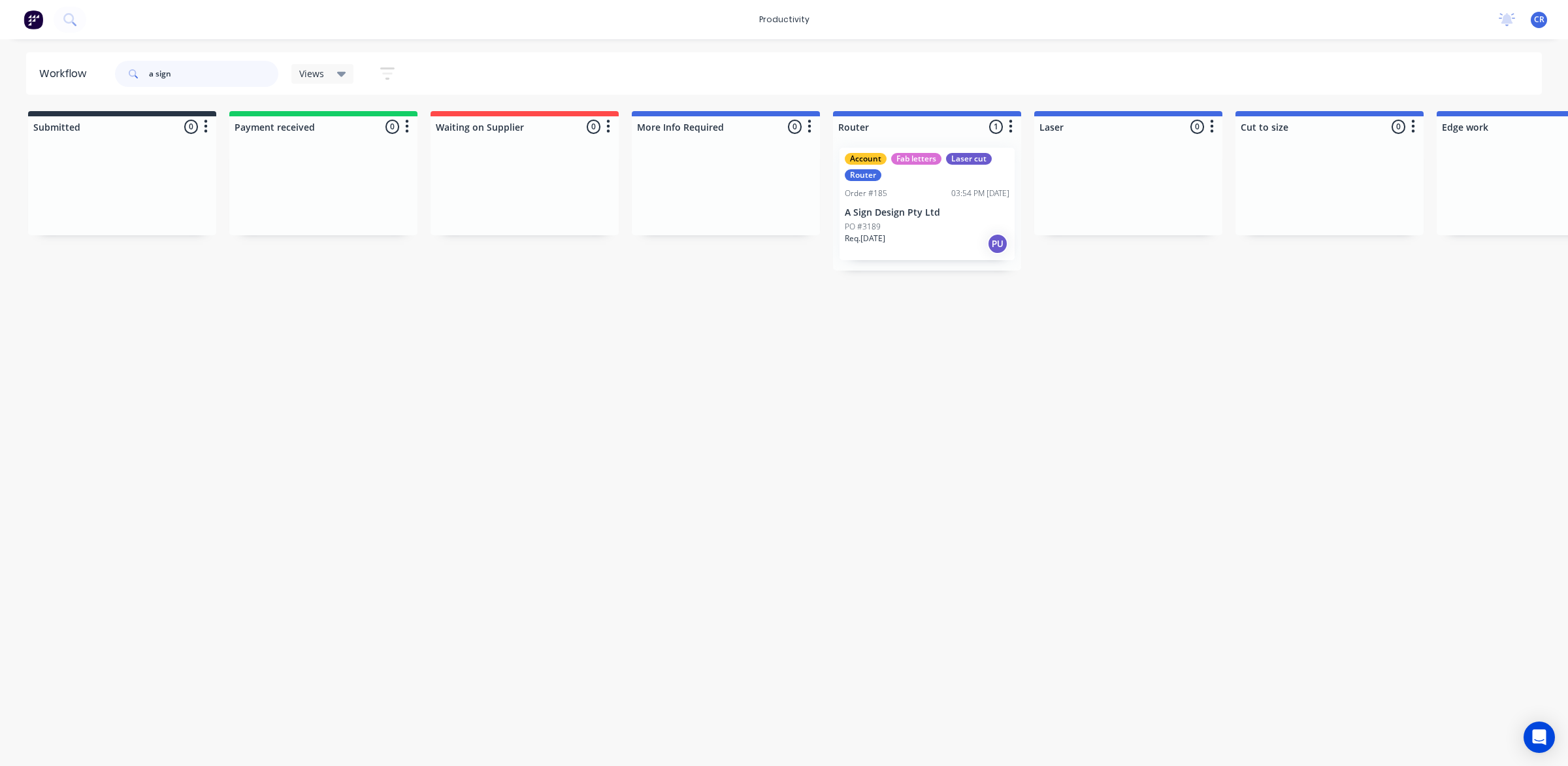
type input "a sign"
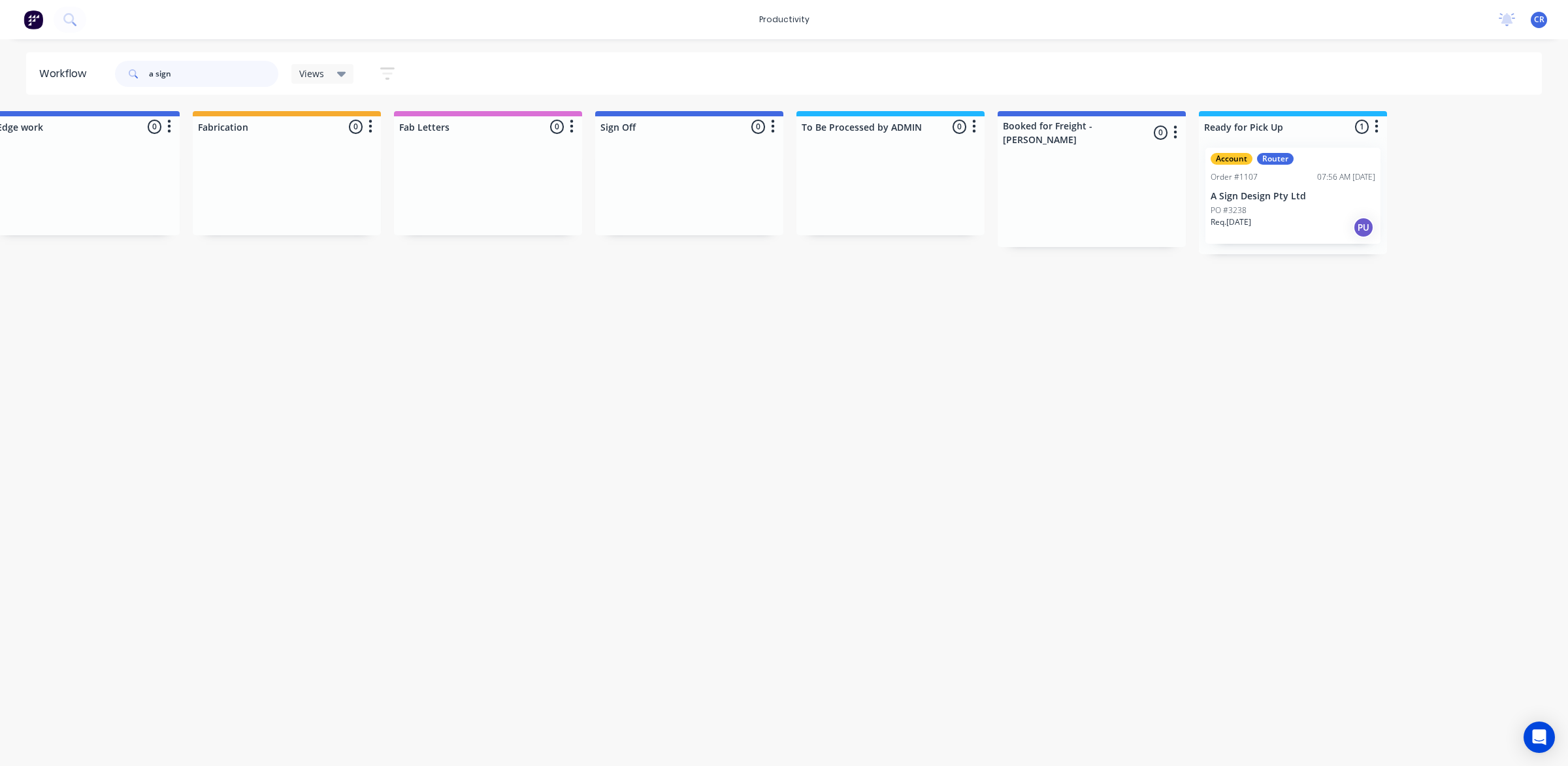
scroll to position [0, 1558]
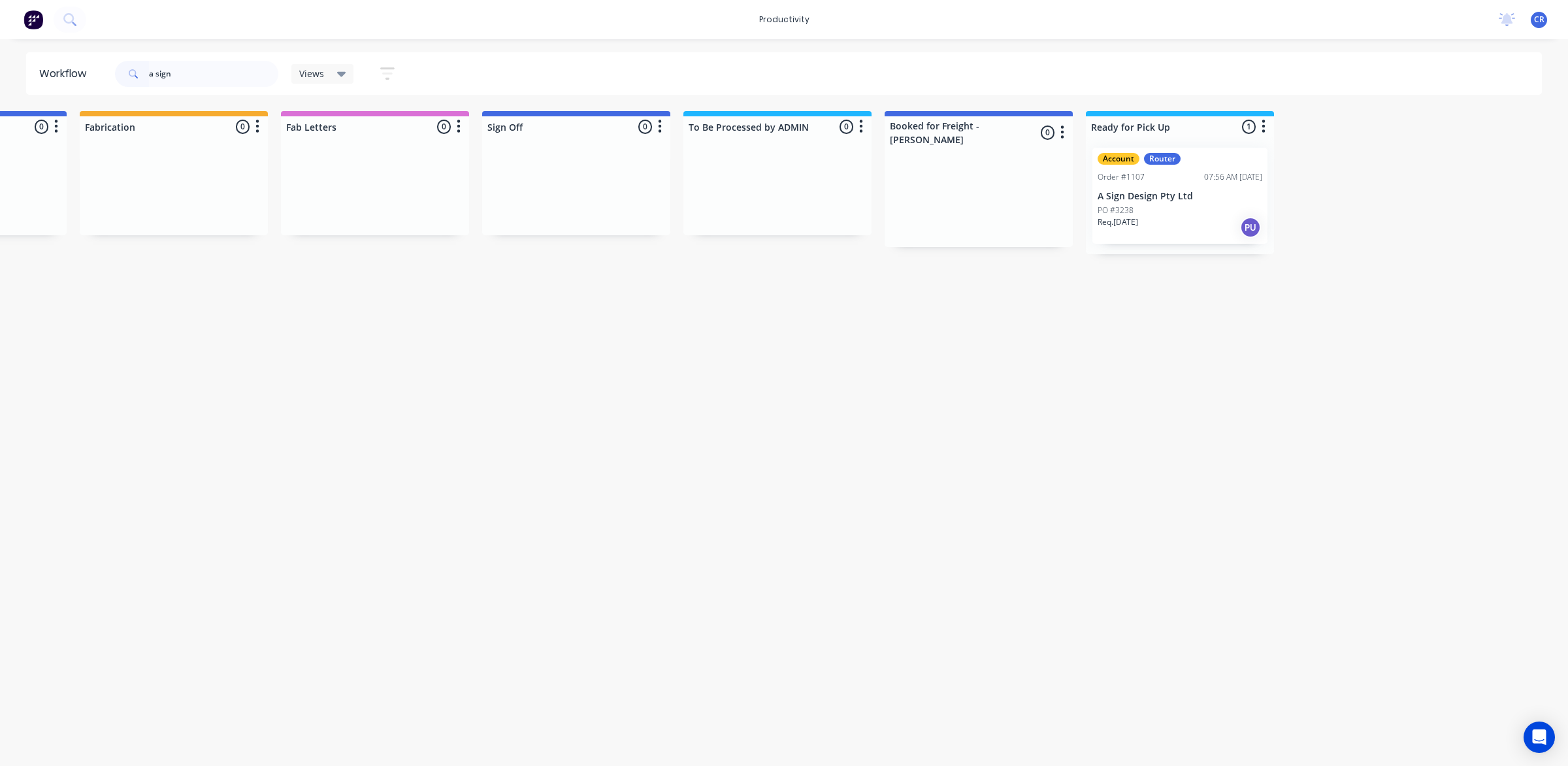
click at [1118, 202] on div "Account Router Order #1107 07:56 AM 14/08/25 A Sign Design Pty Ltd PO #3238 Req…" at bounding box center [1180, 196] width 175 height 96
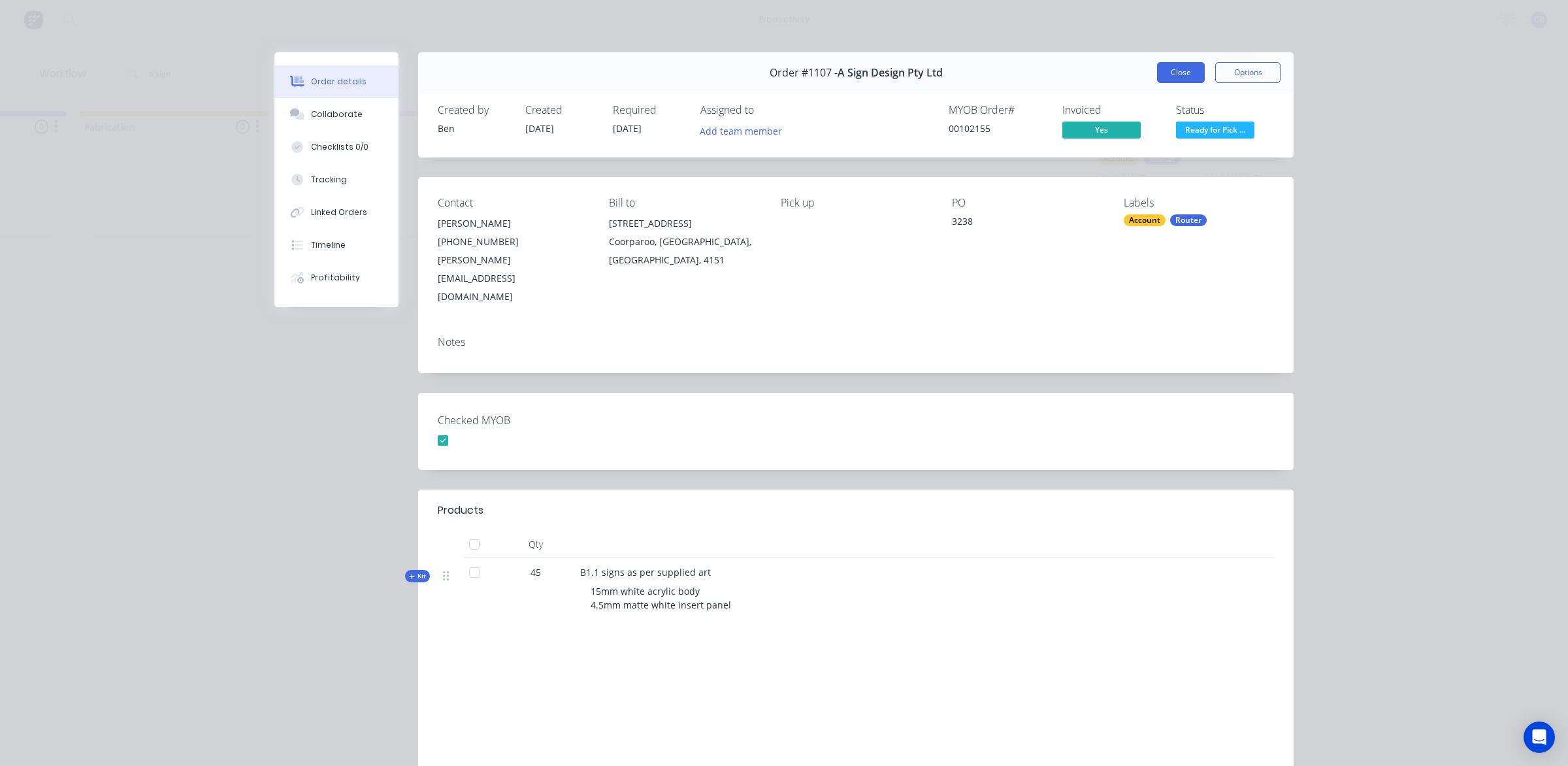
click at [1165, 77] on button "Close" at bounding box center [1181, 72] width 48 height 21
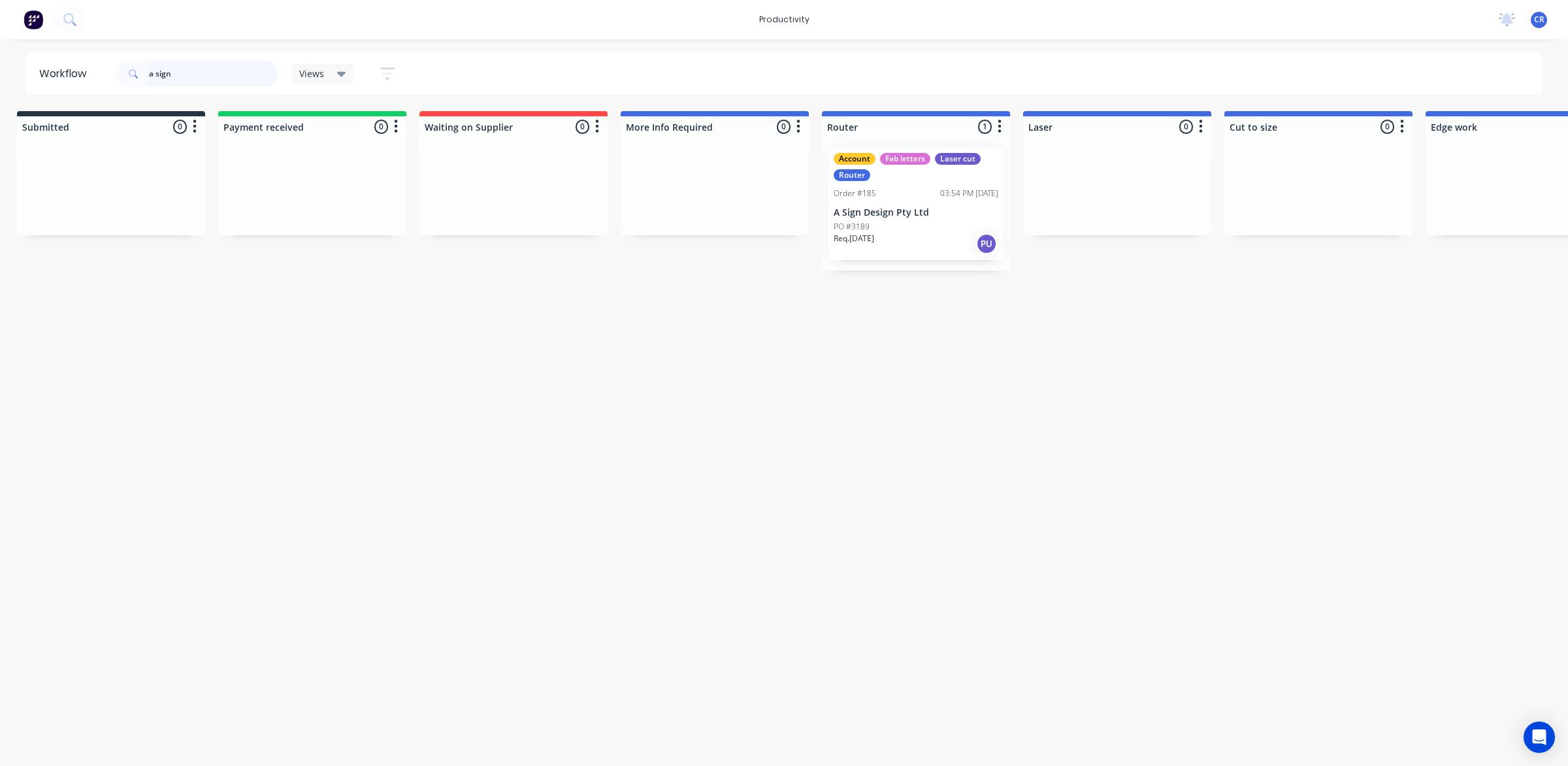
scroll to position [0, 7]
drag, startPoint x: 233, startPoint y: 74, endPoint x: 111, endPoint y: 92, distance: 123.3
click at [111, 92] on header "Workflow a sign Views Save new view None (Default) edit Ready for Pick Up edit …" at bounding box center [784, 73] width 1517 height 43
click at [196, 79] on input "text" at bounding box center [213, 74] width 130 height 26
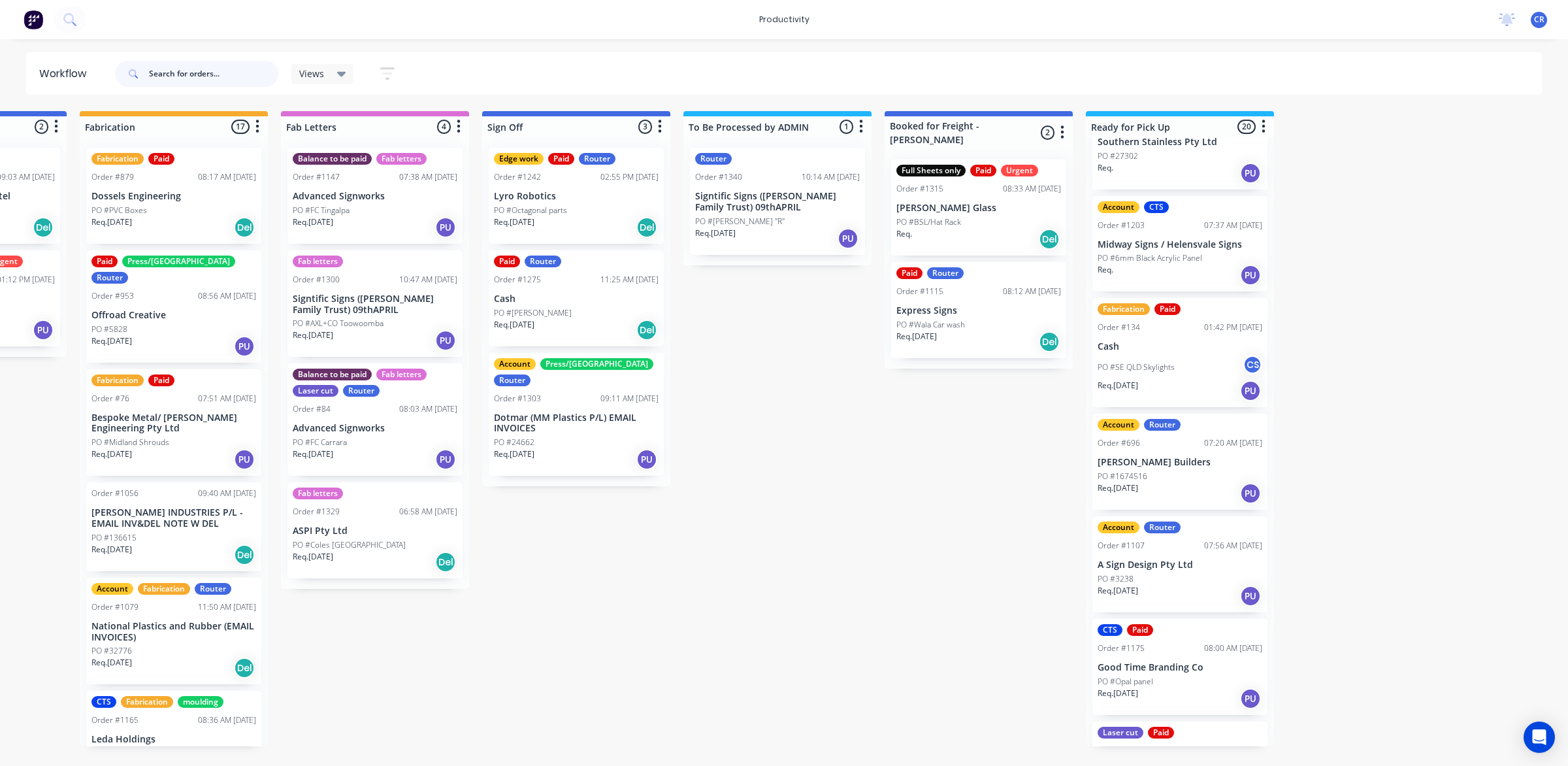
scroll to position [163, 0]
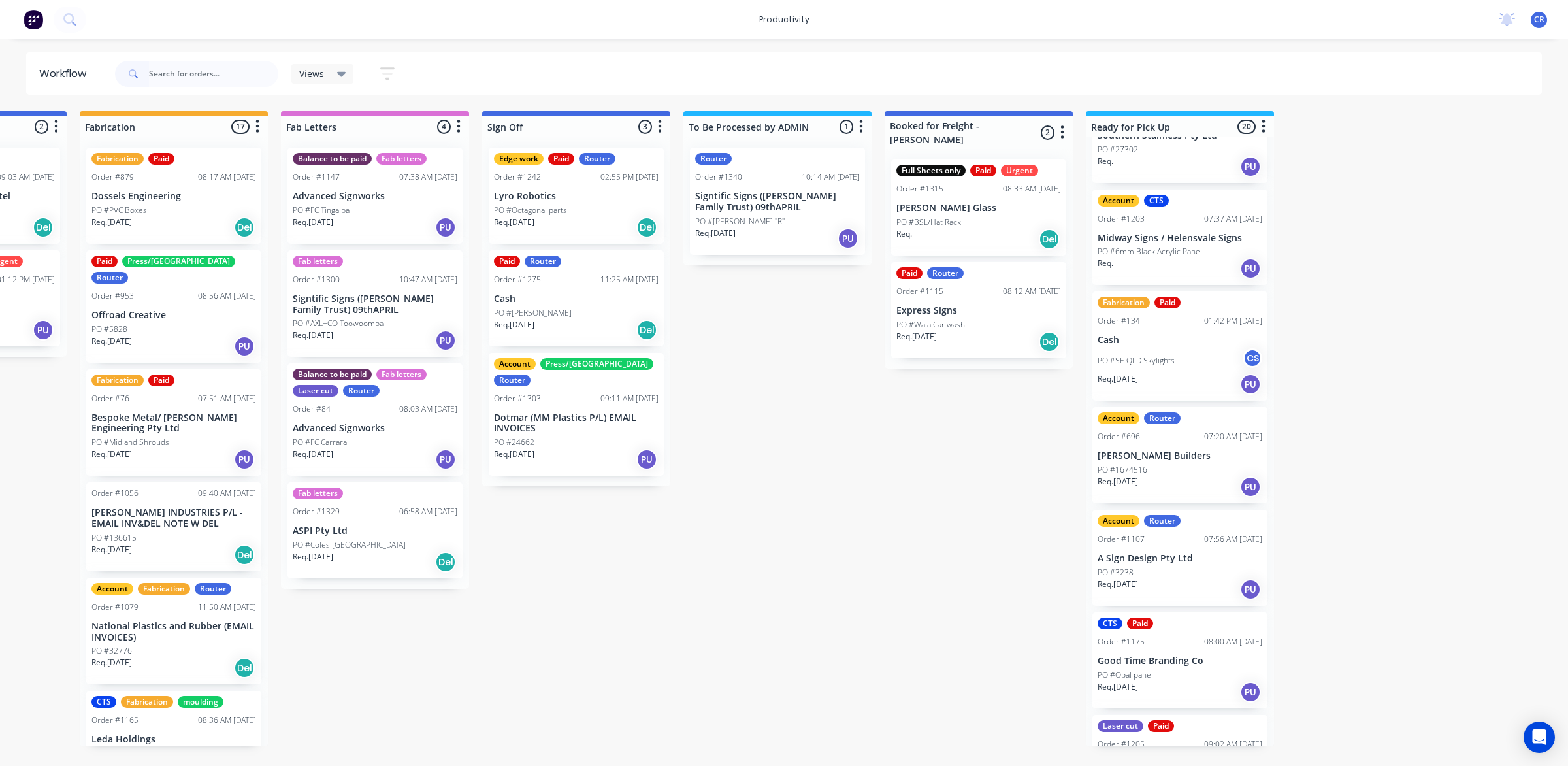
click at [1151, 568] on div "PO #3238" at bounding box center [1180, 572] width 165 height 12
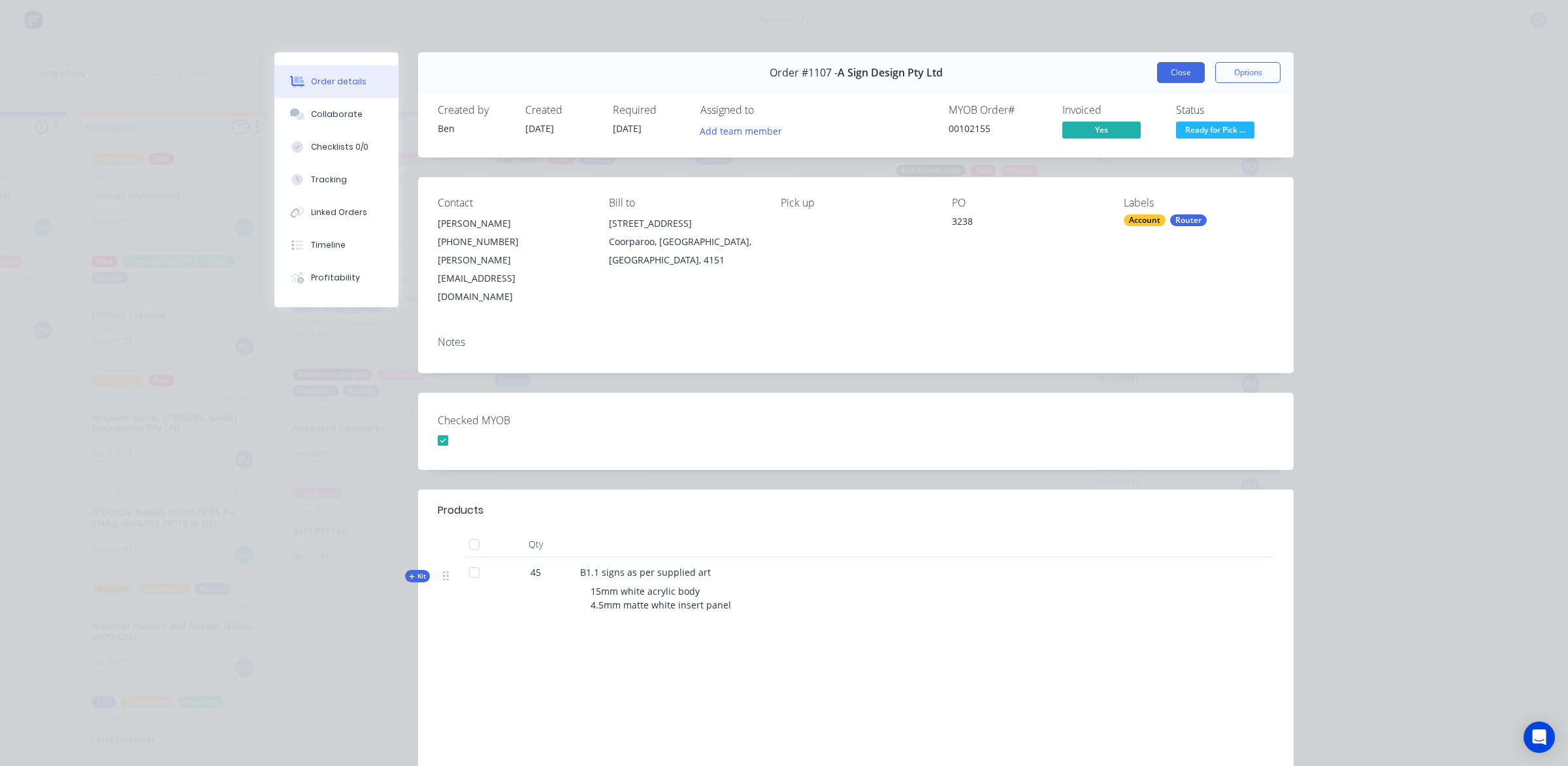
click at [1175, 80] on button "Close" at bounding box center [1181, 72] width 48 height 21
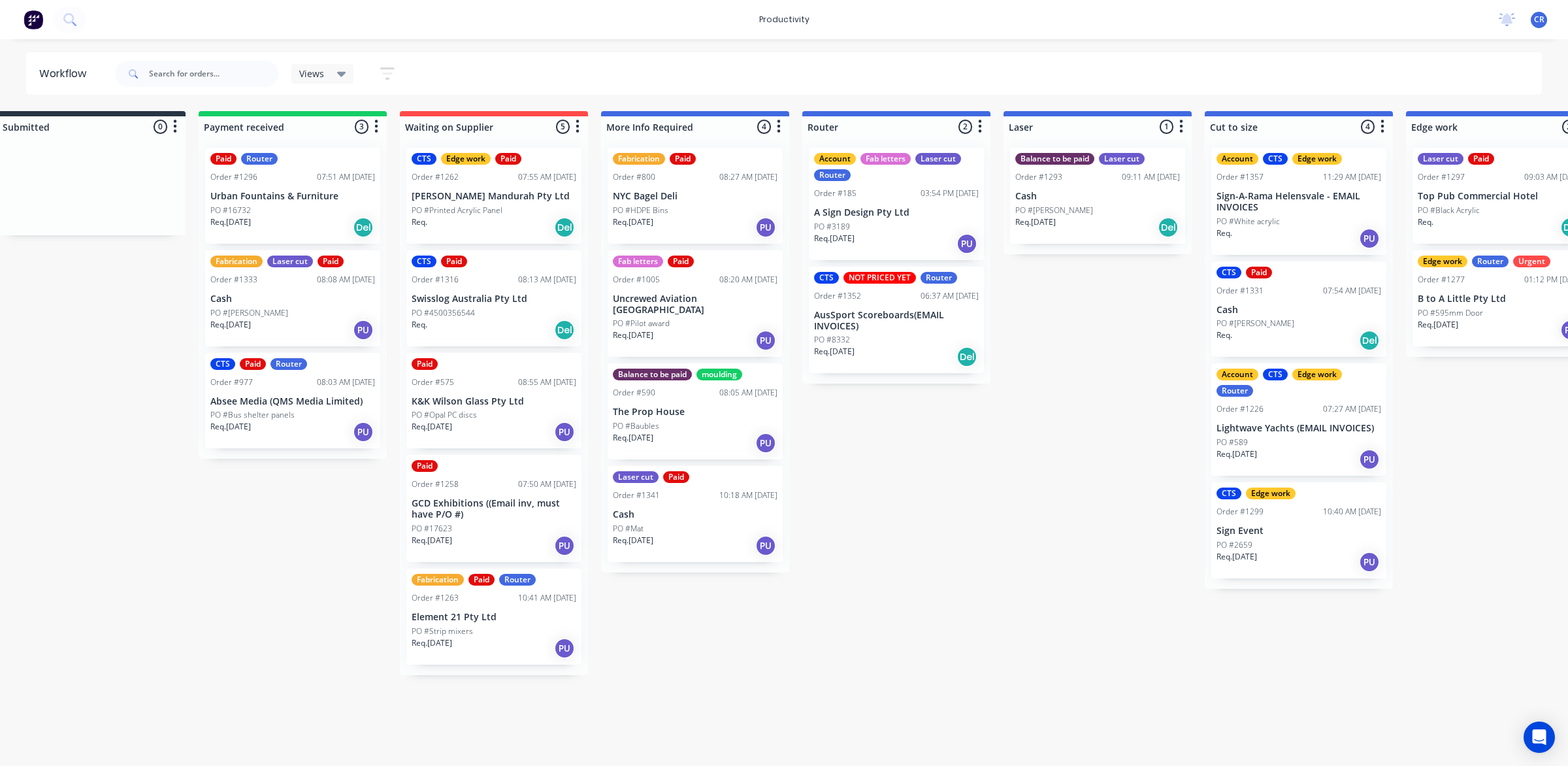
scroll to position [0, 0]
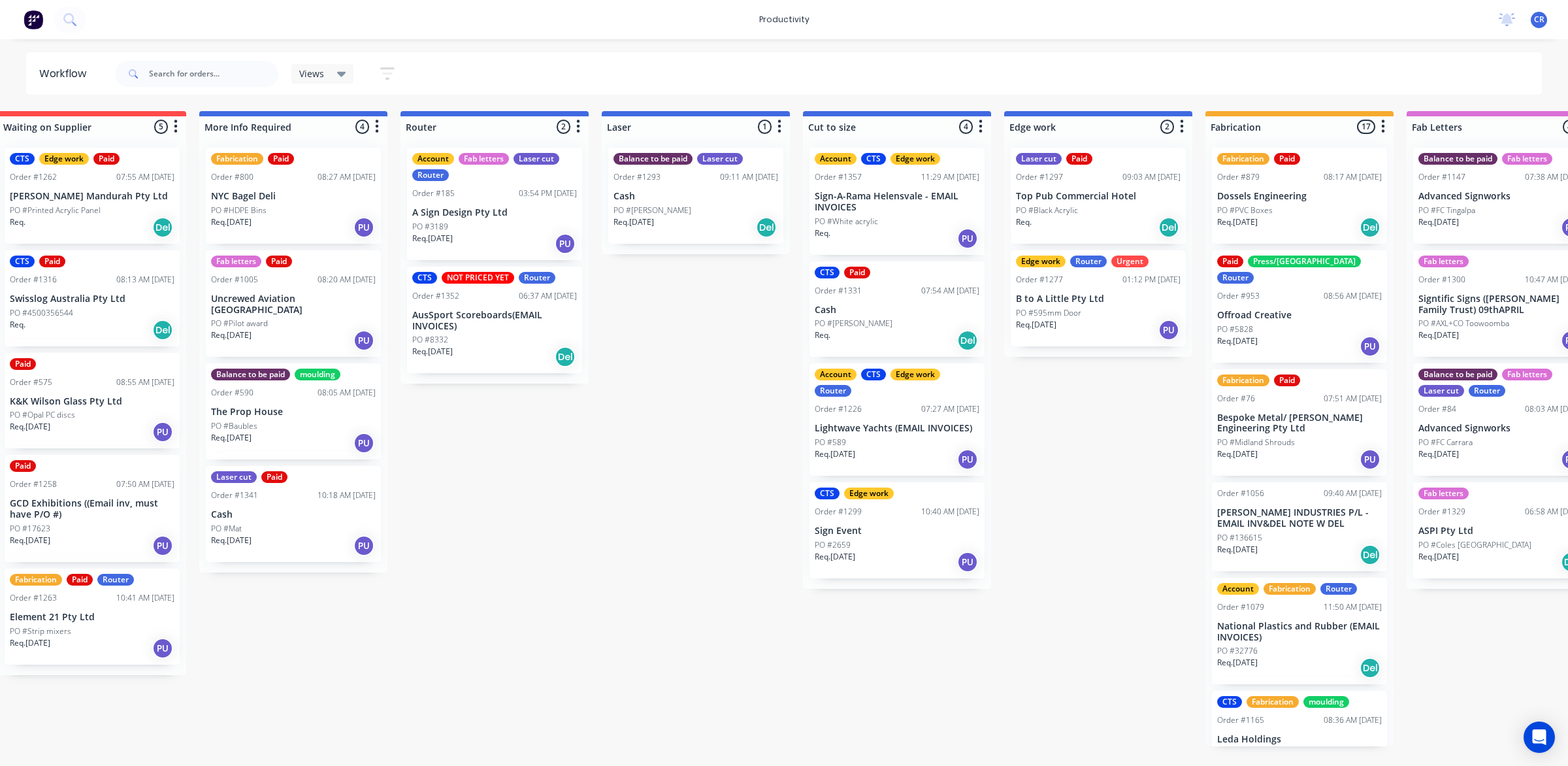
scroll to position [0, 490]
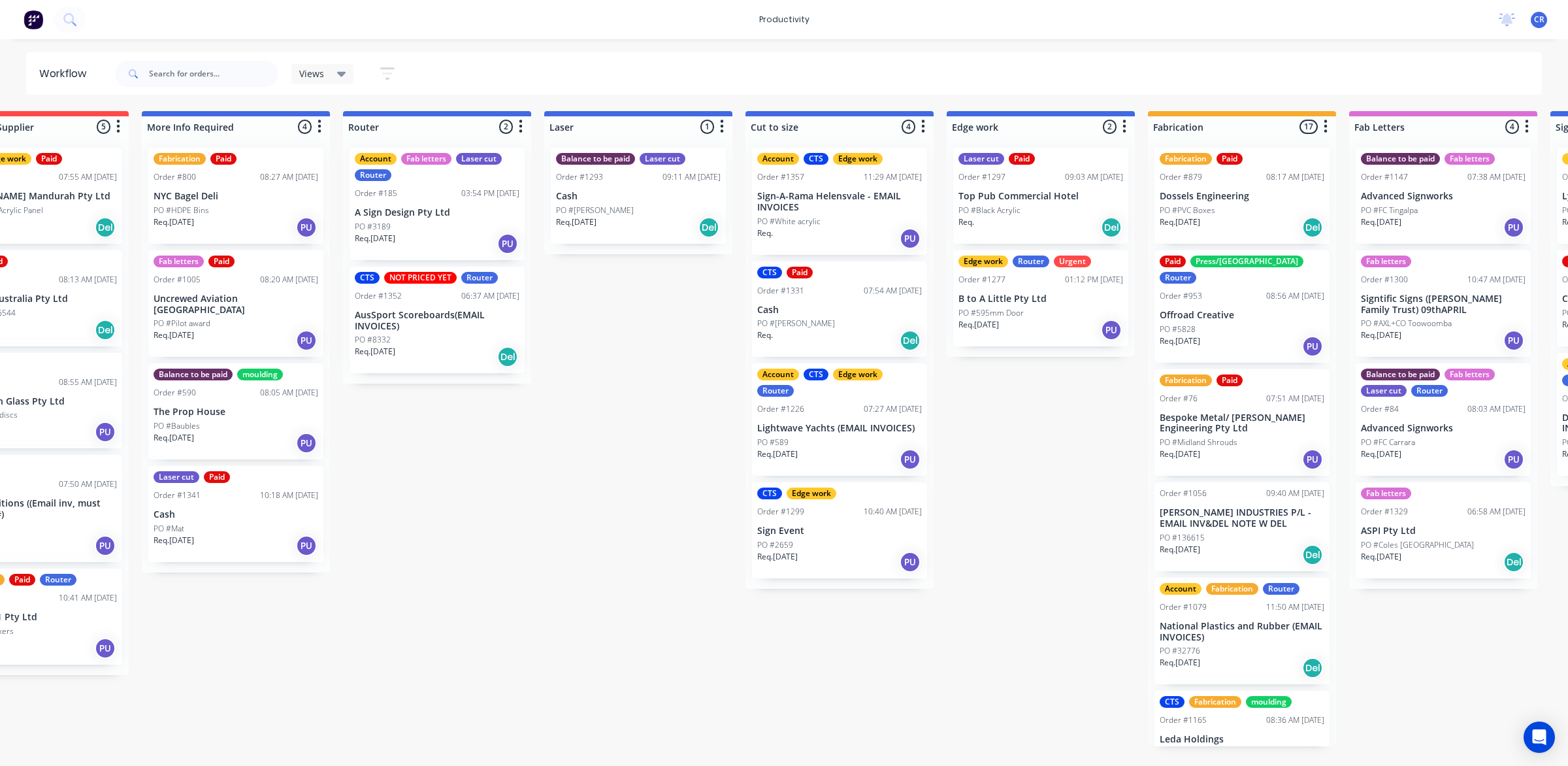
click at [1056, 456] on div "Submitted 0 Sort By Created date Required date Order number Customer name Most …" at bounding box center [1064, 429] width 3126 height 636
